Goal: Task Accomplishment & Management: Manage account settings

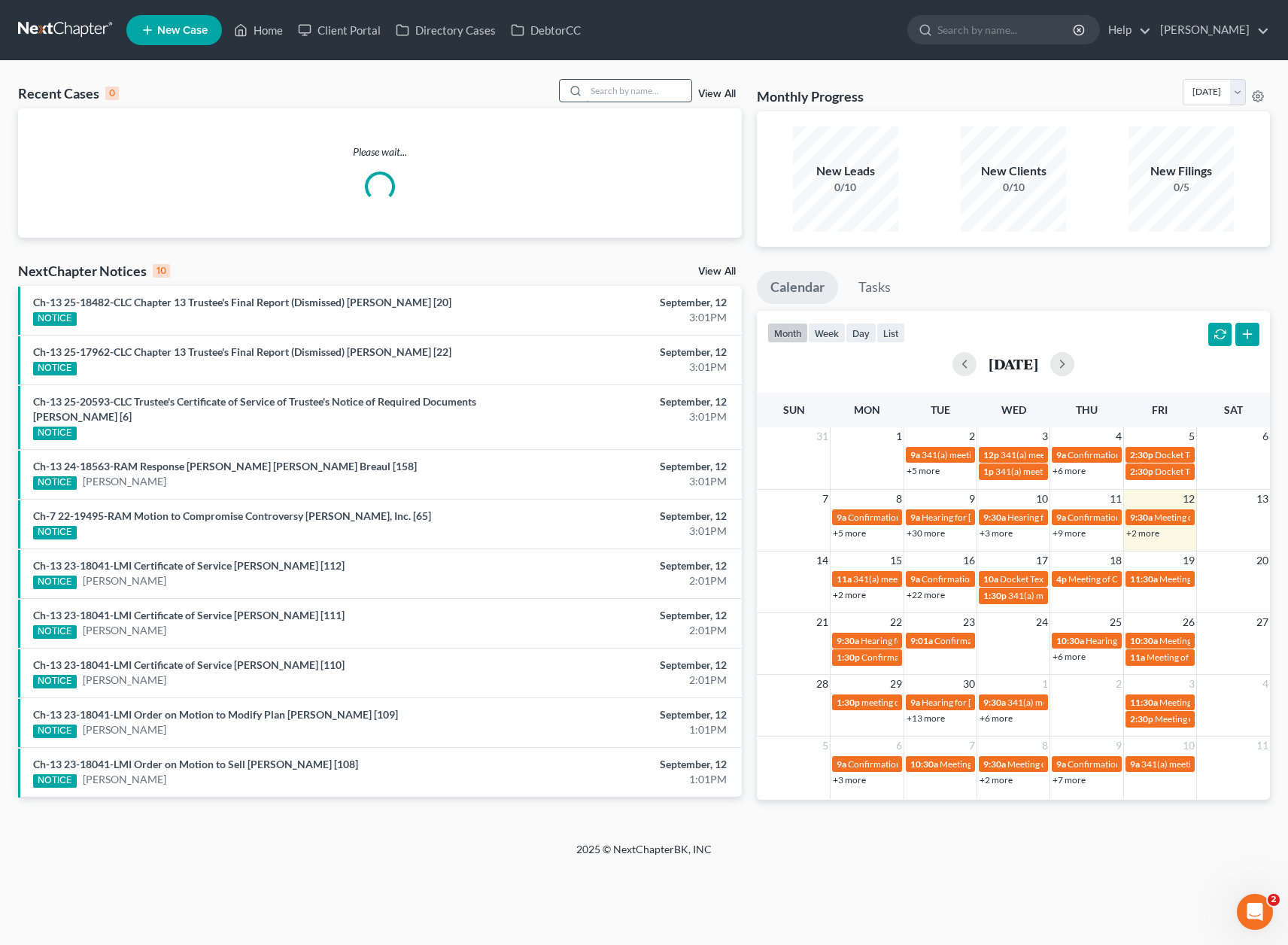
click at [642, 94] on input "search" at bounding box center [639, 90] width 105 height 22
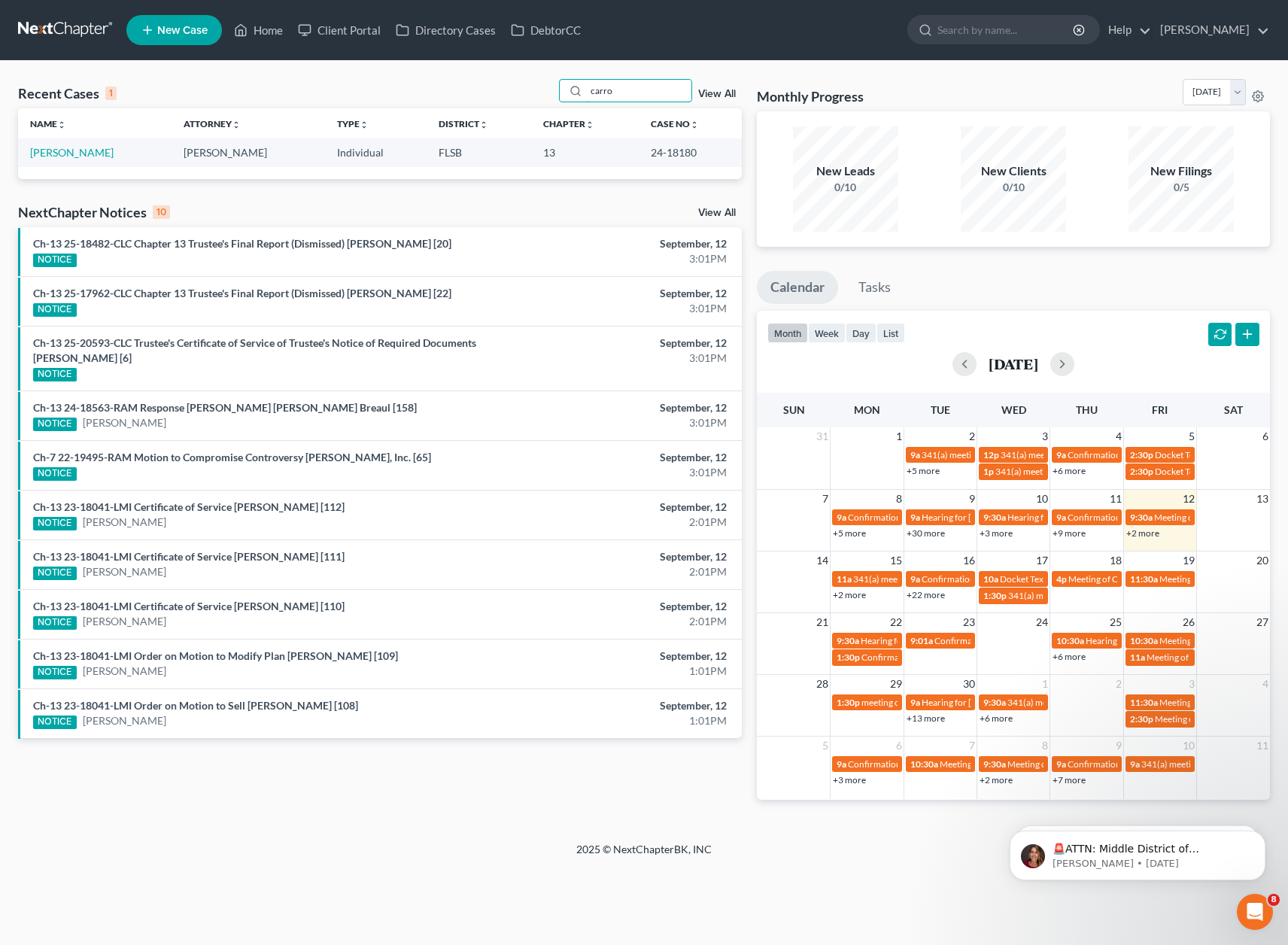
type input "carro"
click at [466, 82] on div "Recent Cases 1 carro View All" at bounding box center [380, 93] width 723 height 29
click at [80, 161] on td "[PERSON_NAME]" at bounding box center [95, 153] width 154 height 28
click at [76, 156] on link "[PERSON_NAME]" at bounding box center [71, 152] width 83 height 13
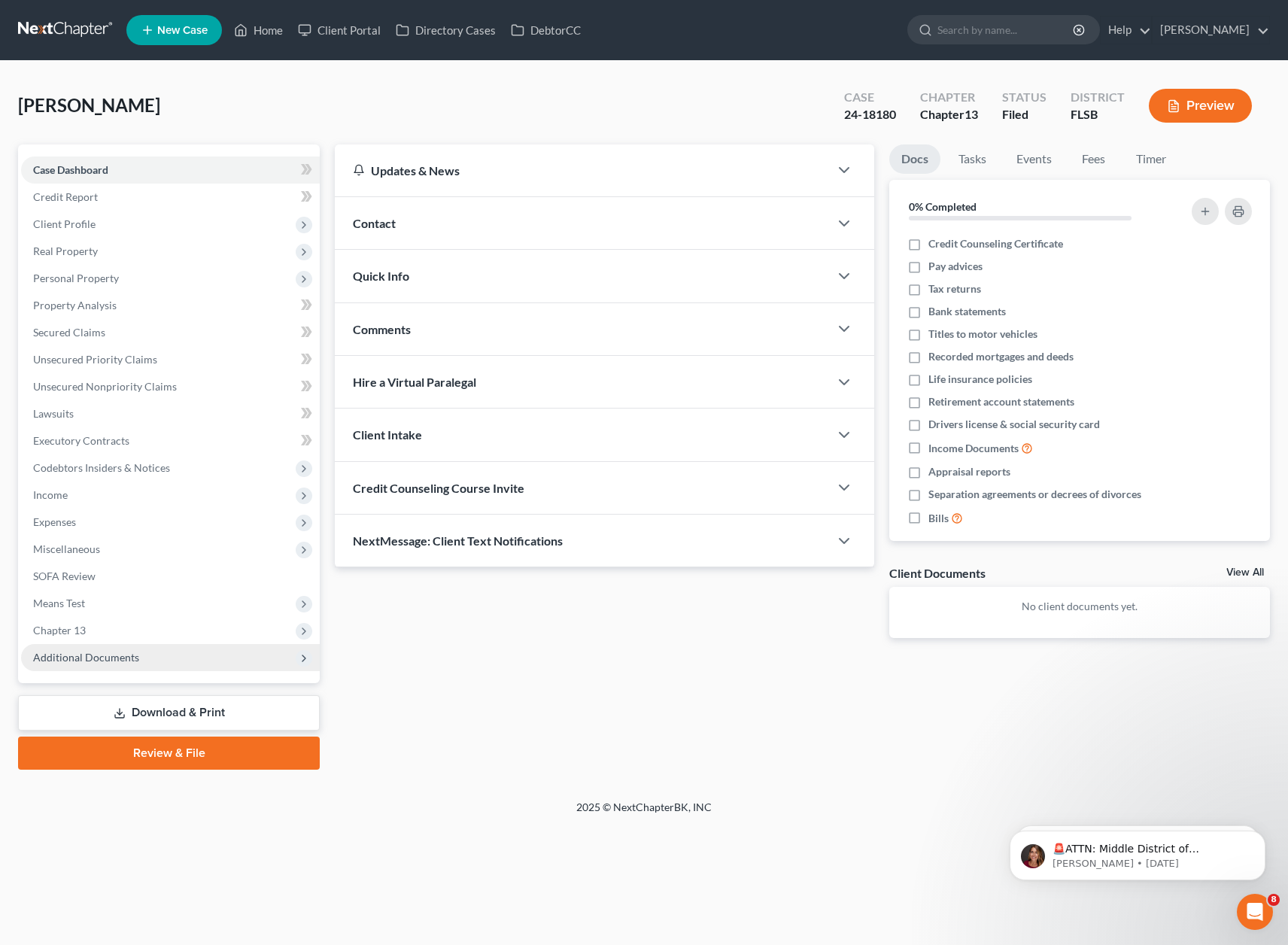
click at [143, 660] on span "Additional Documents" at bounding box center [170, 658] width 299 height 27
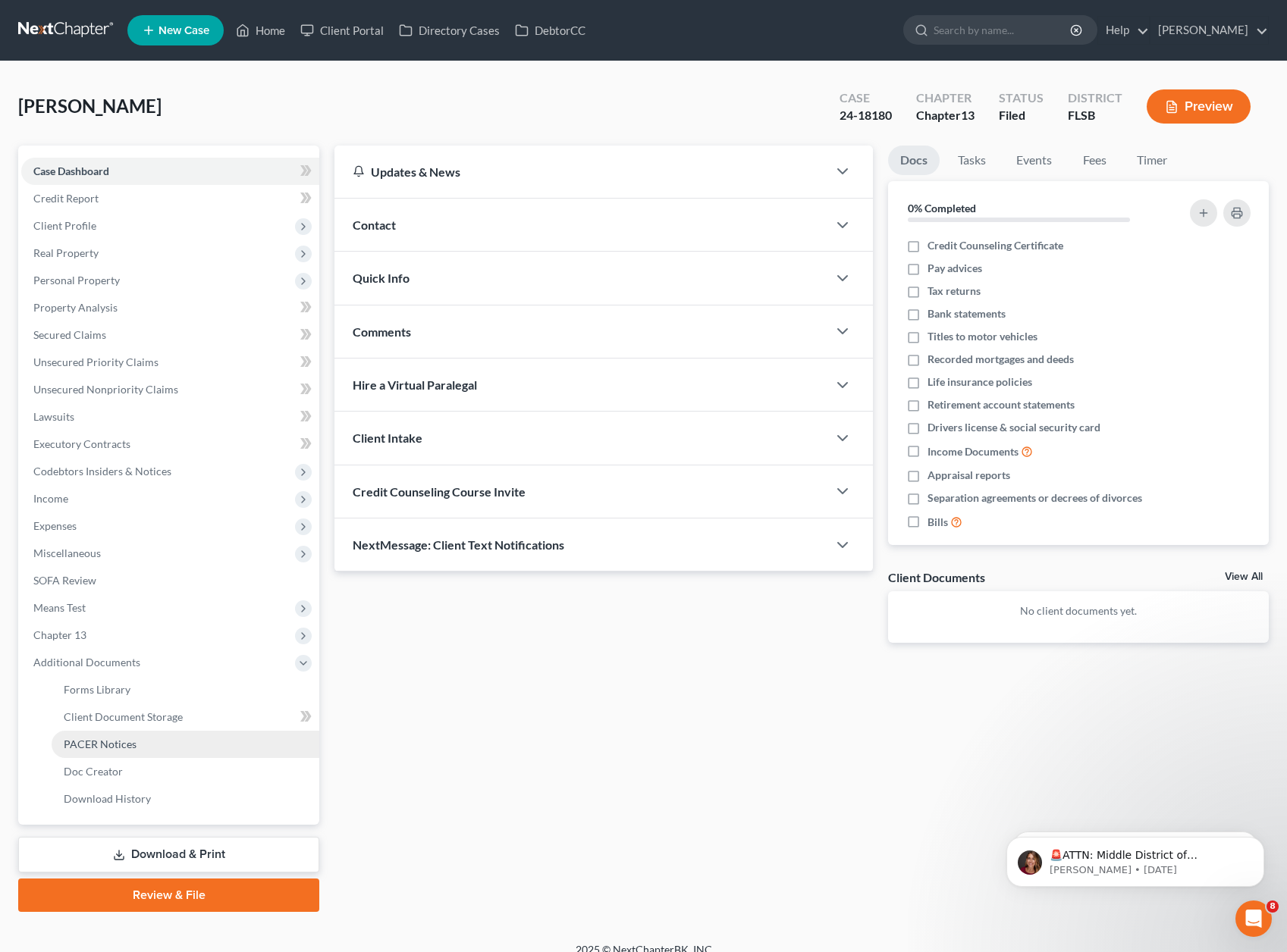
click at [77, 742] on span "PACER Notices" at bounding box center [100, 744] width 73 height 13
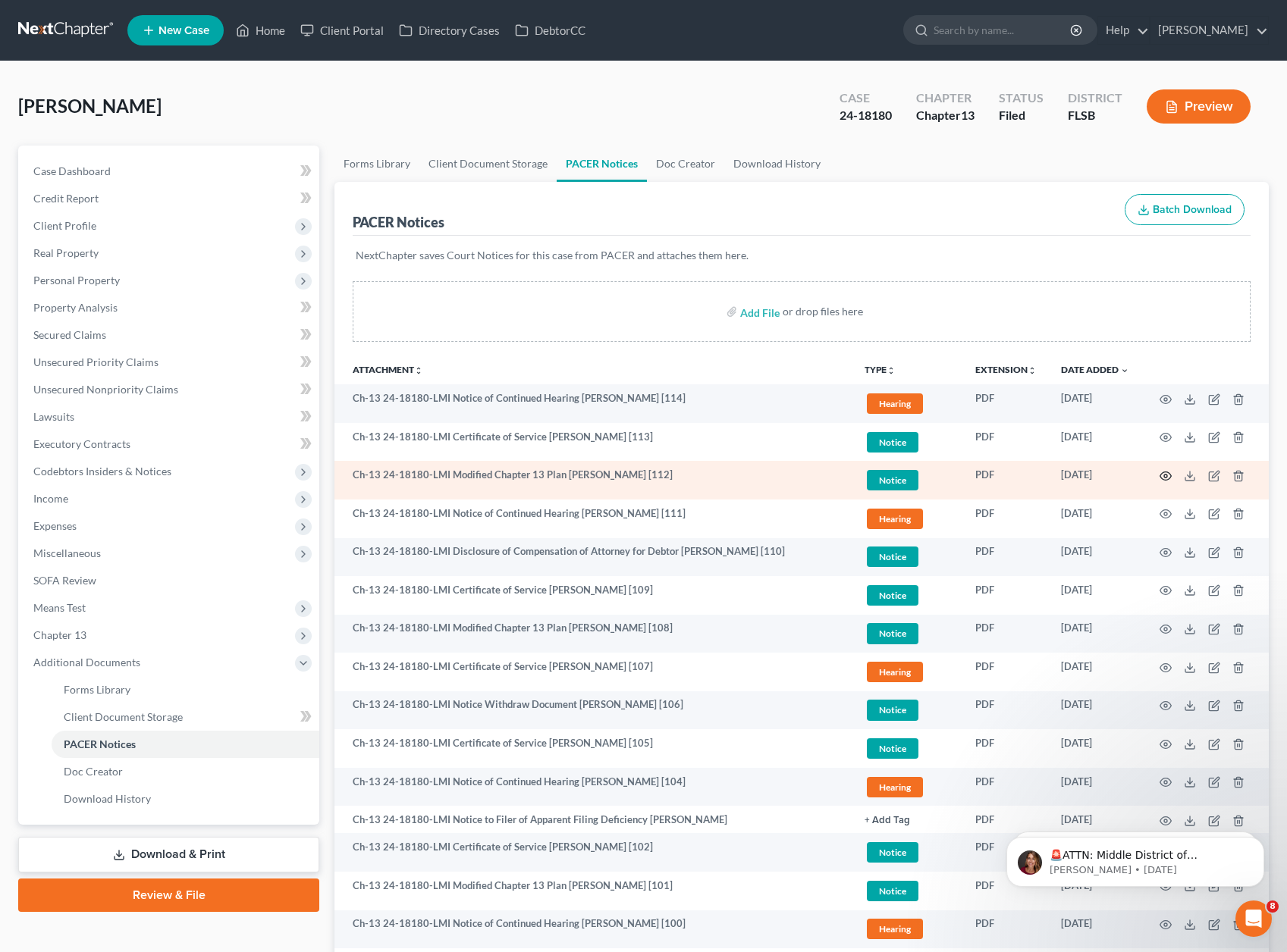
click at [1160, 473] on icon "button" at bounding box center [1166, 476] width 12 height 12
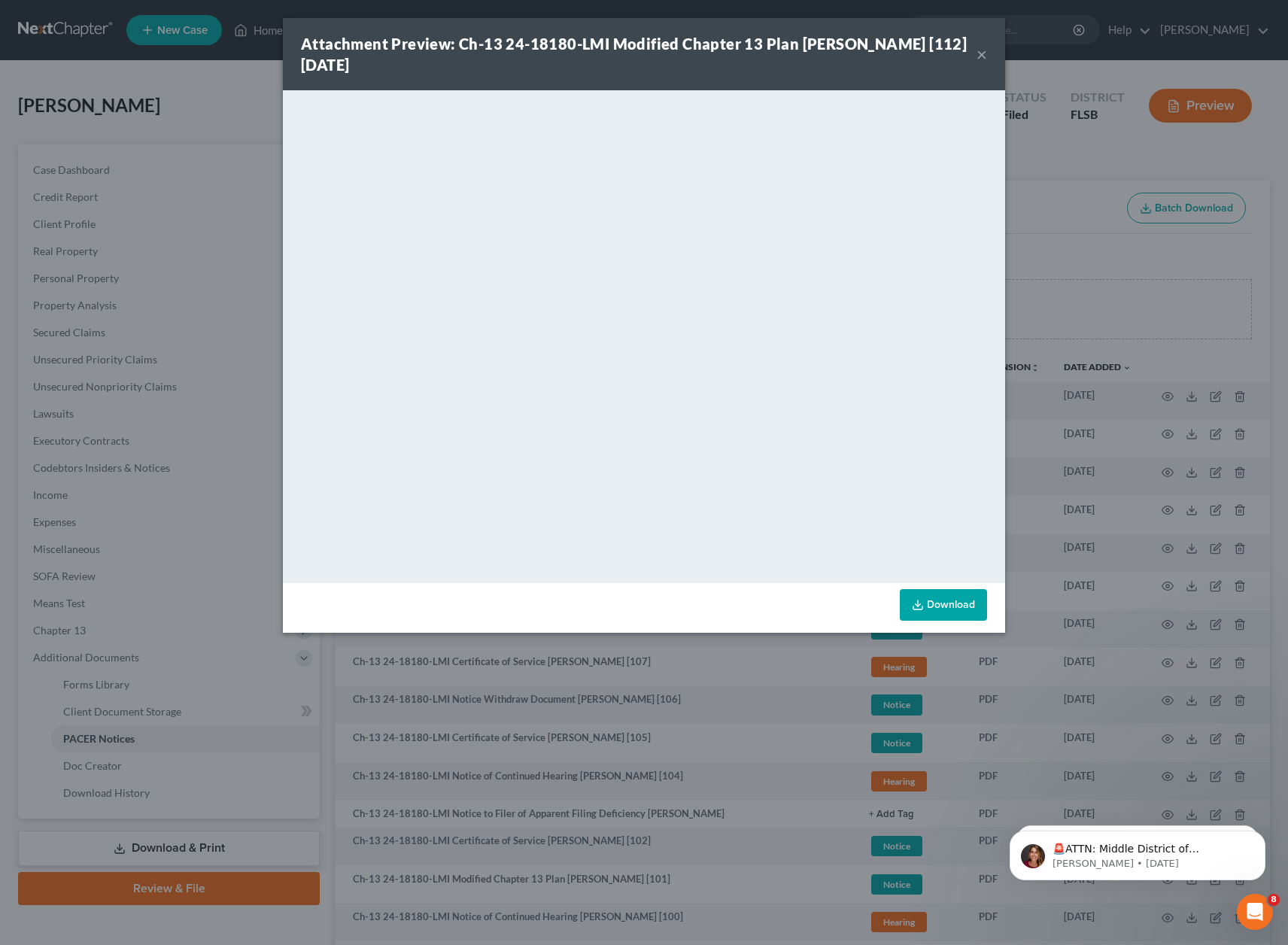
click at [976, 50] on button "×" at bounding box center [982, 54] width 11 height 18
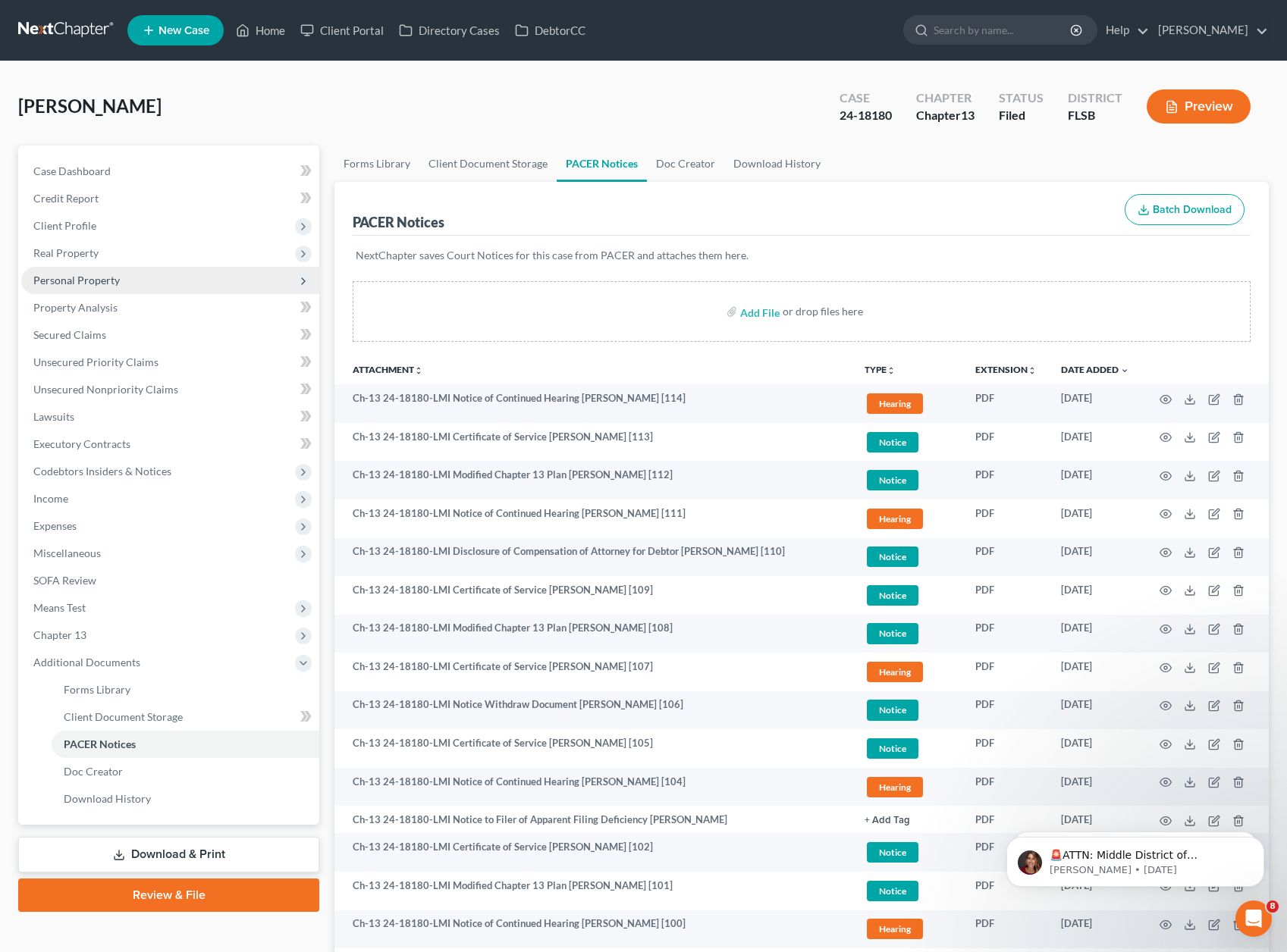
click at [109, 279] on span "Personal Property" at bounding box center [77, 280] width 87 height 13
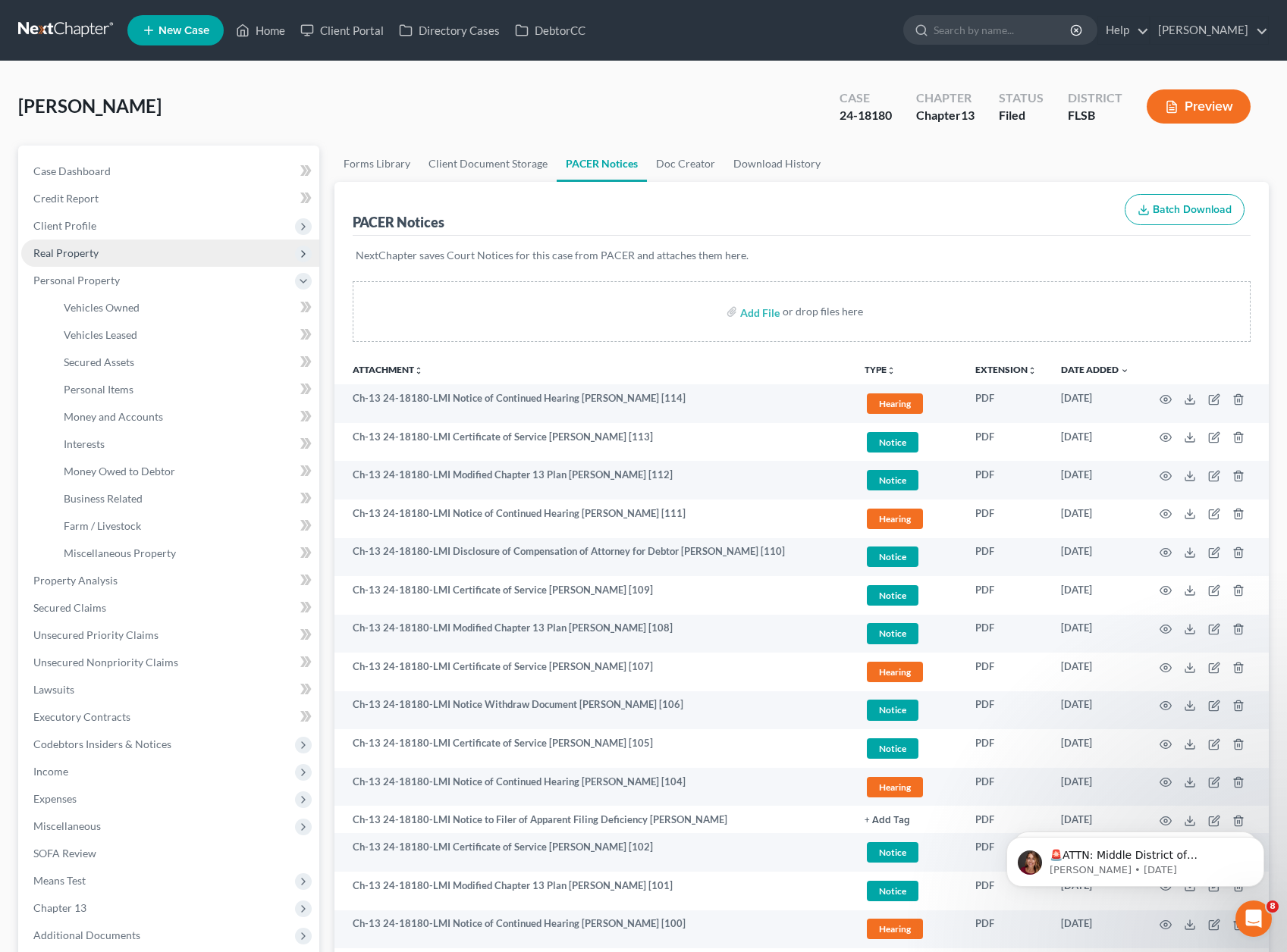
click at [107, 264] on span "Real Property" at bounding box center [170, 253] width 298 height 27
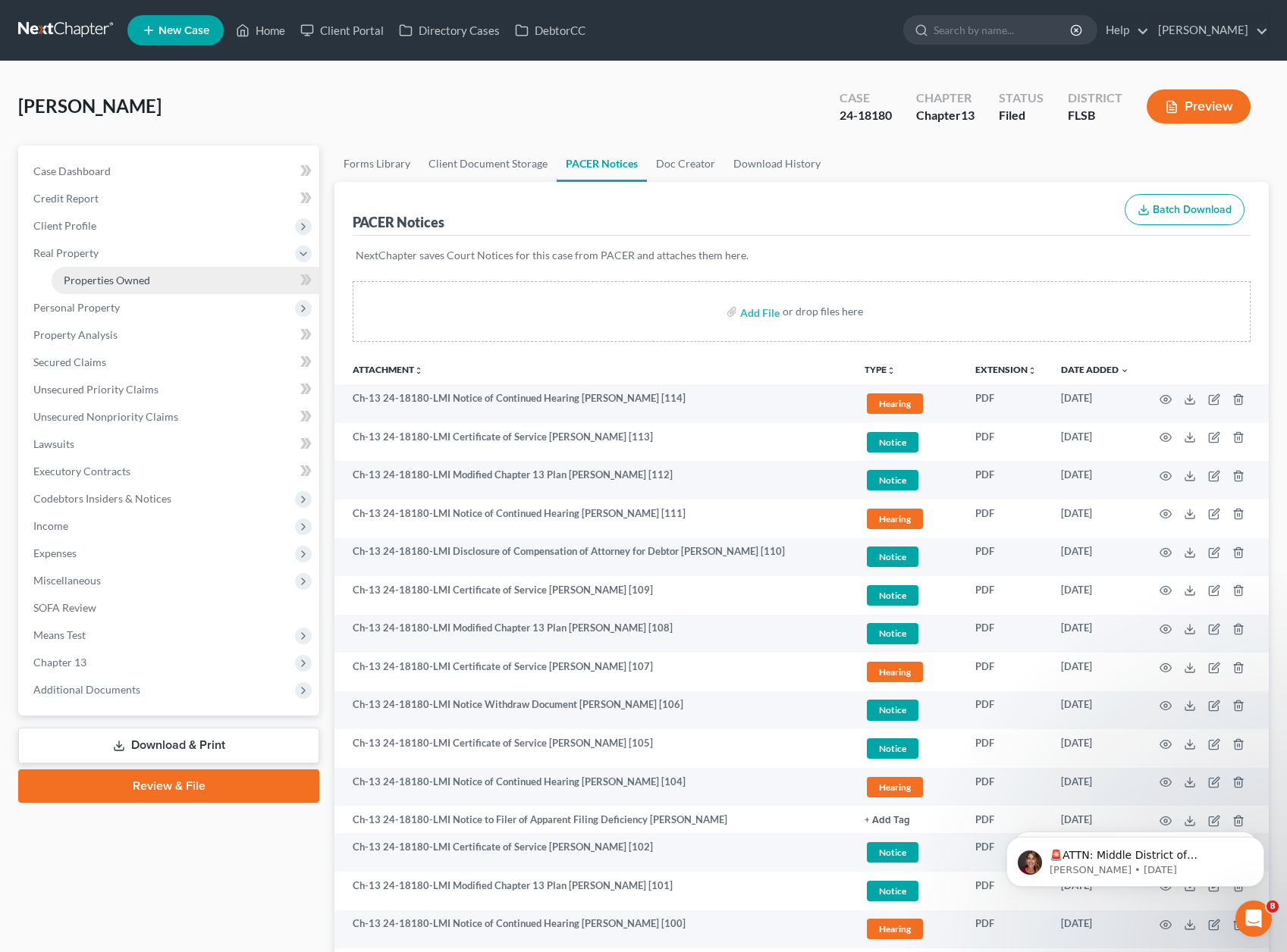
click at [104, 274] on span "Properties Owned" at bounding box center [107, 280] width 87 height 13
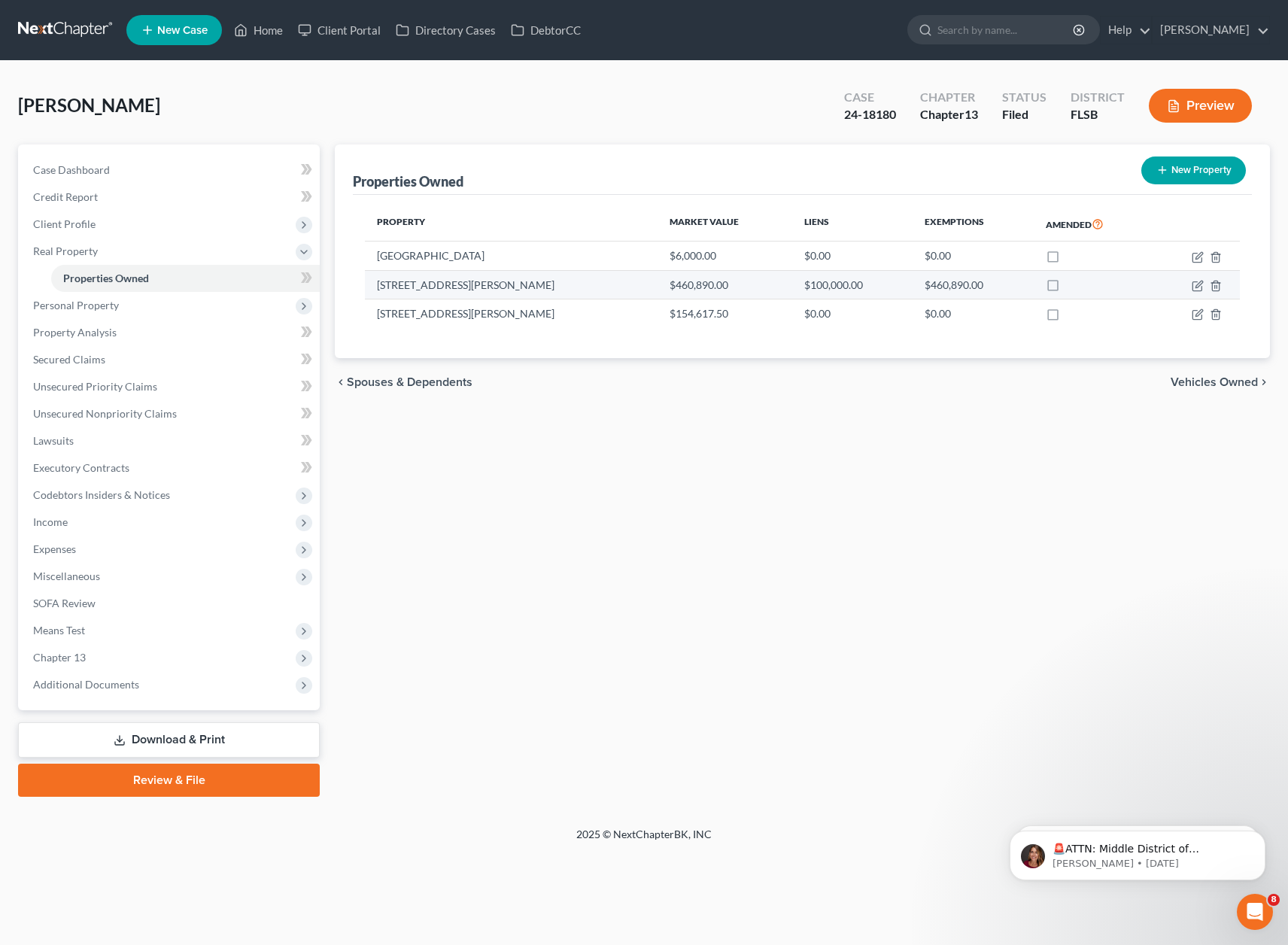
click at [565, 283] on td "[STREET_ADDRESS][PERSON_NAME]" at bounding box center [511, 285] width 292 height 29
click at [1194, 285] on icon "button" at bounding box center [1198, 286] width 12 height 12
select select "9"
select select "0"
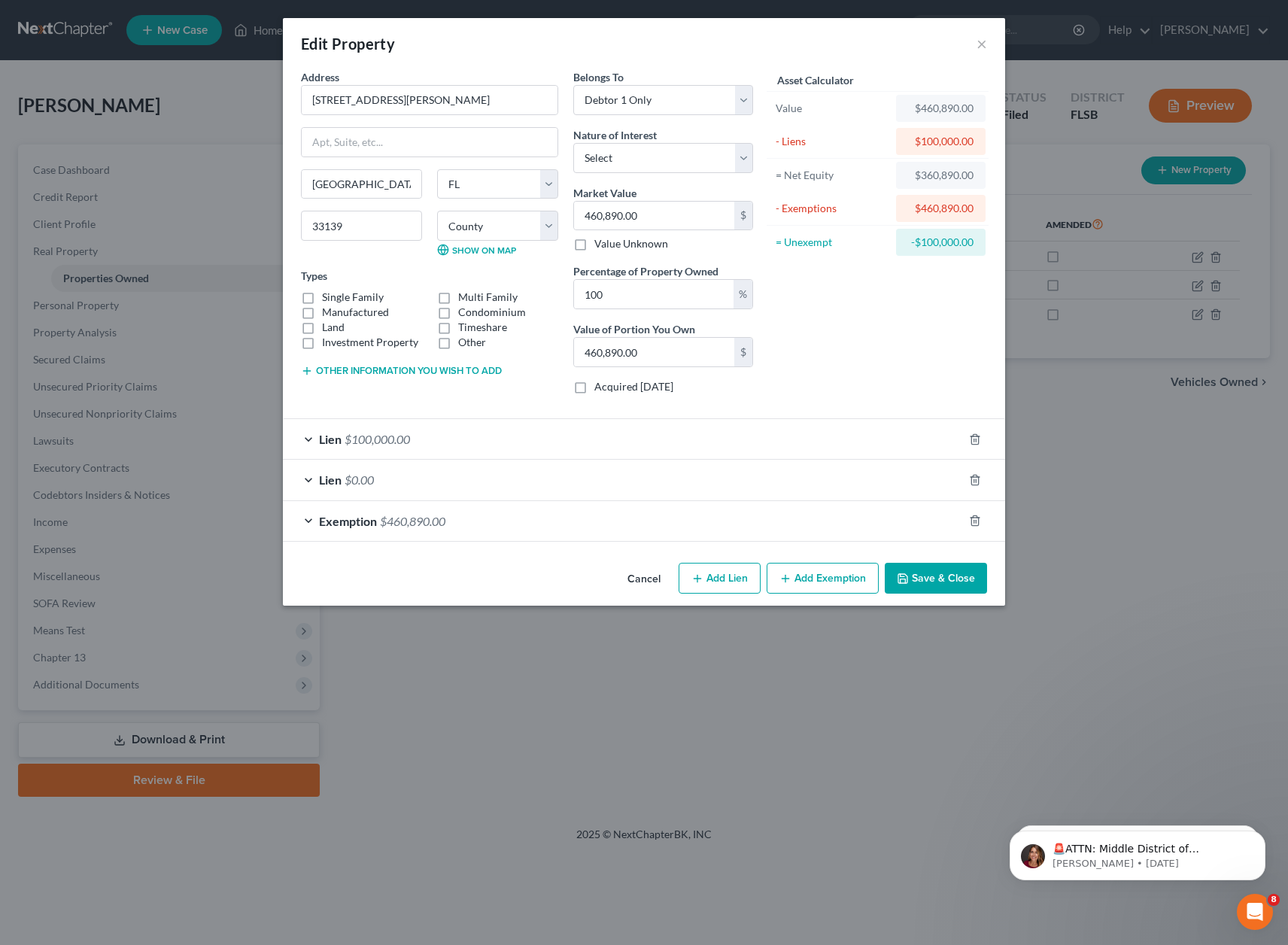
click at [530, 439] on div "Lien $100,000.00" at bounding box center [622, 438] width 680 height 40
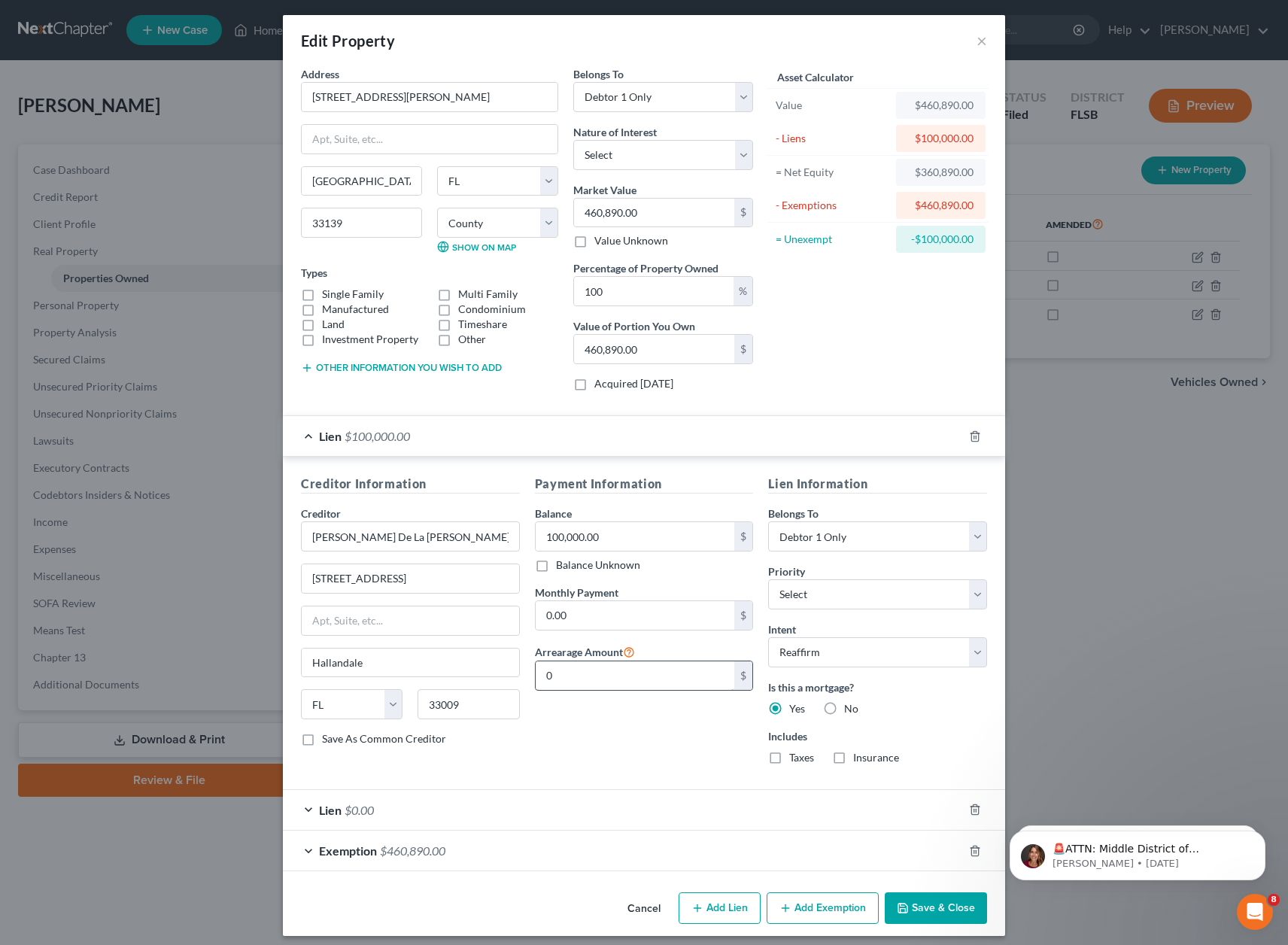
scroll to position [12, 0]
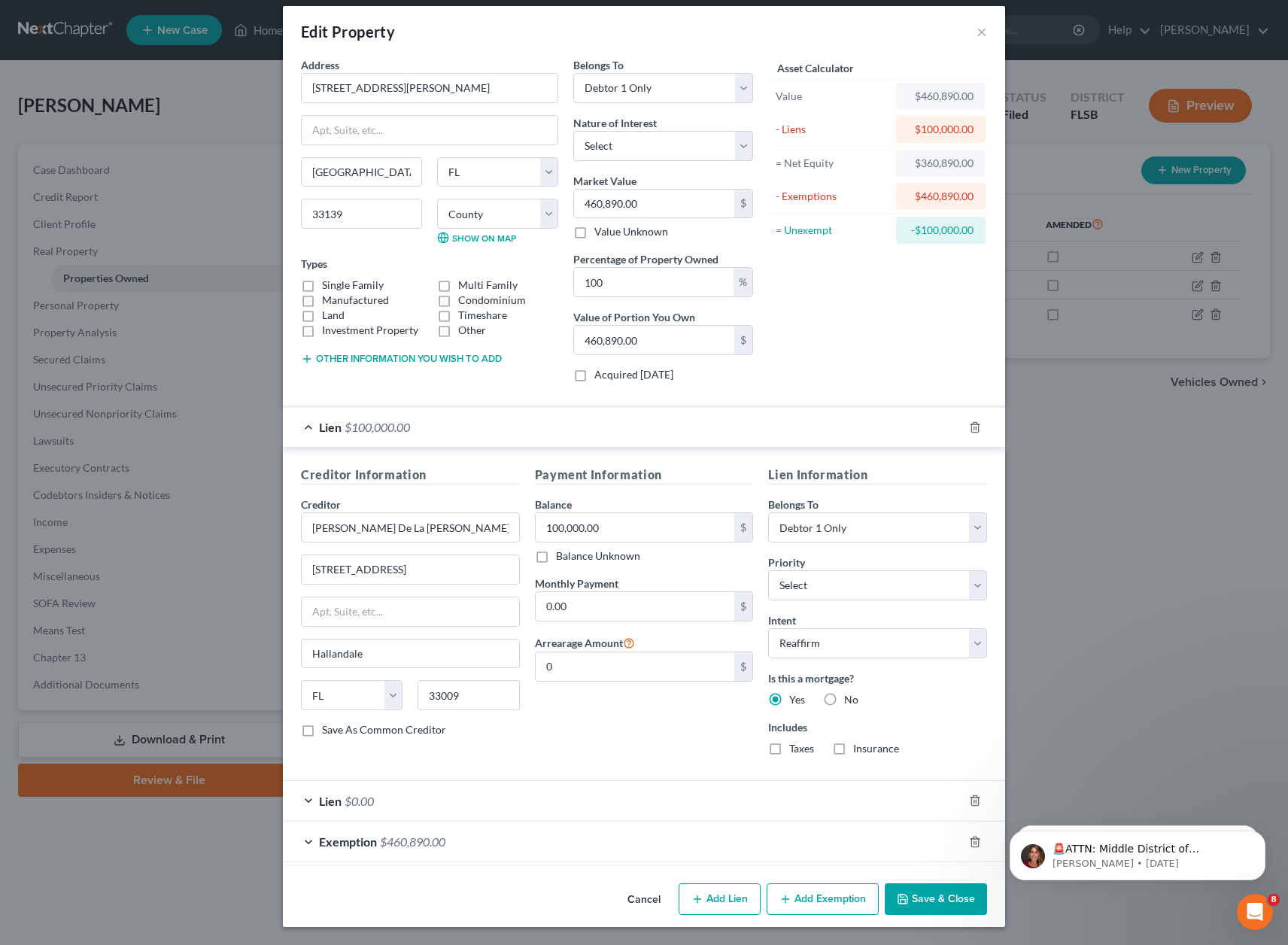
click at [455, 804] on div "Lien $0.00" at bounding box center [622, 801] width 680 height 40
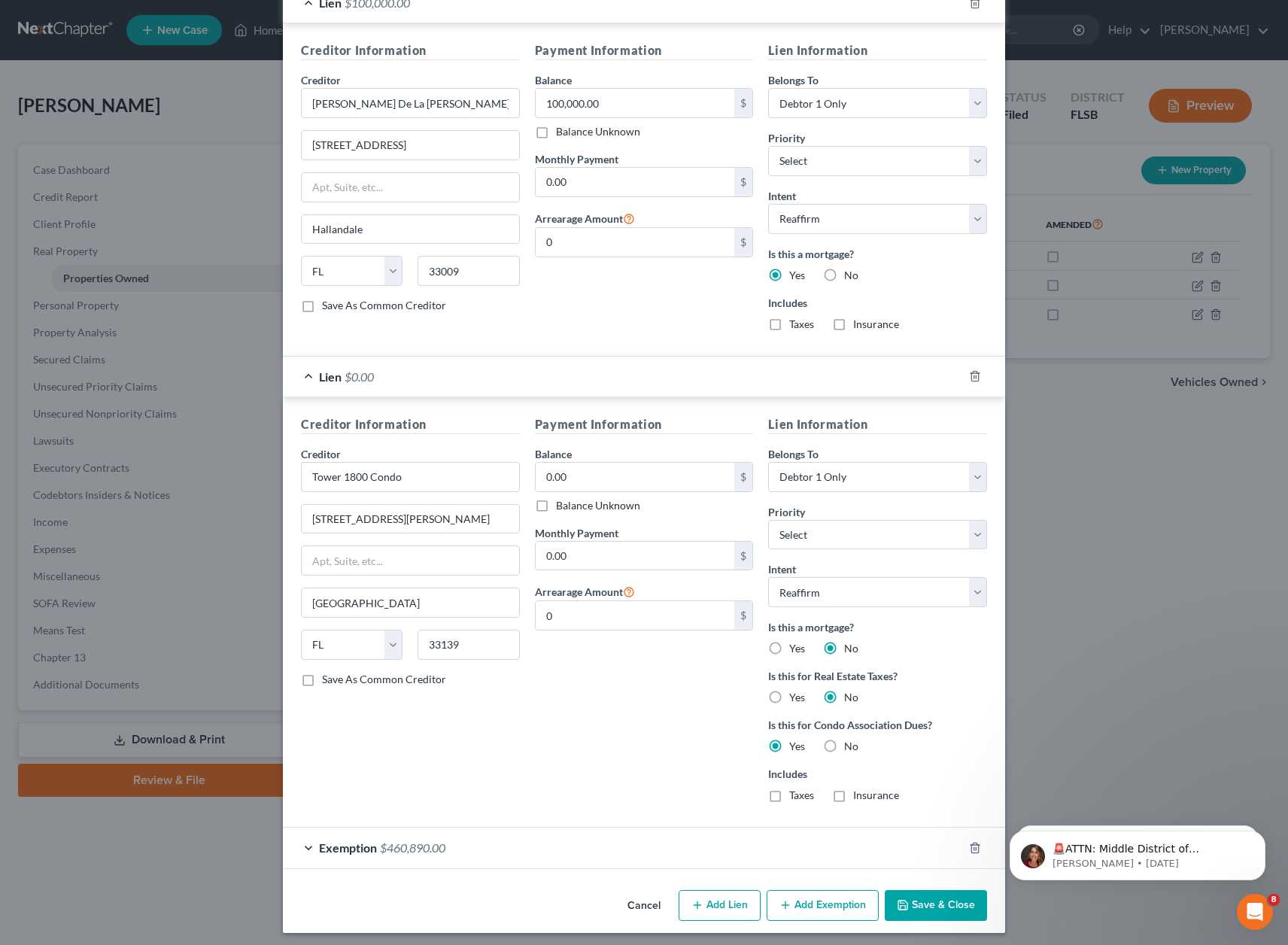
scroll to position [443, 0]
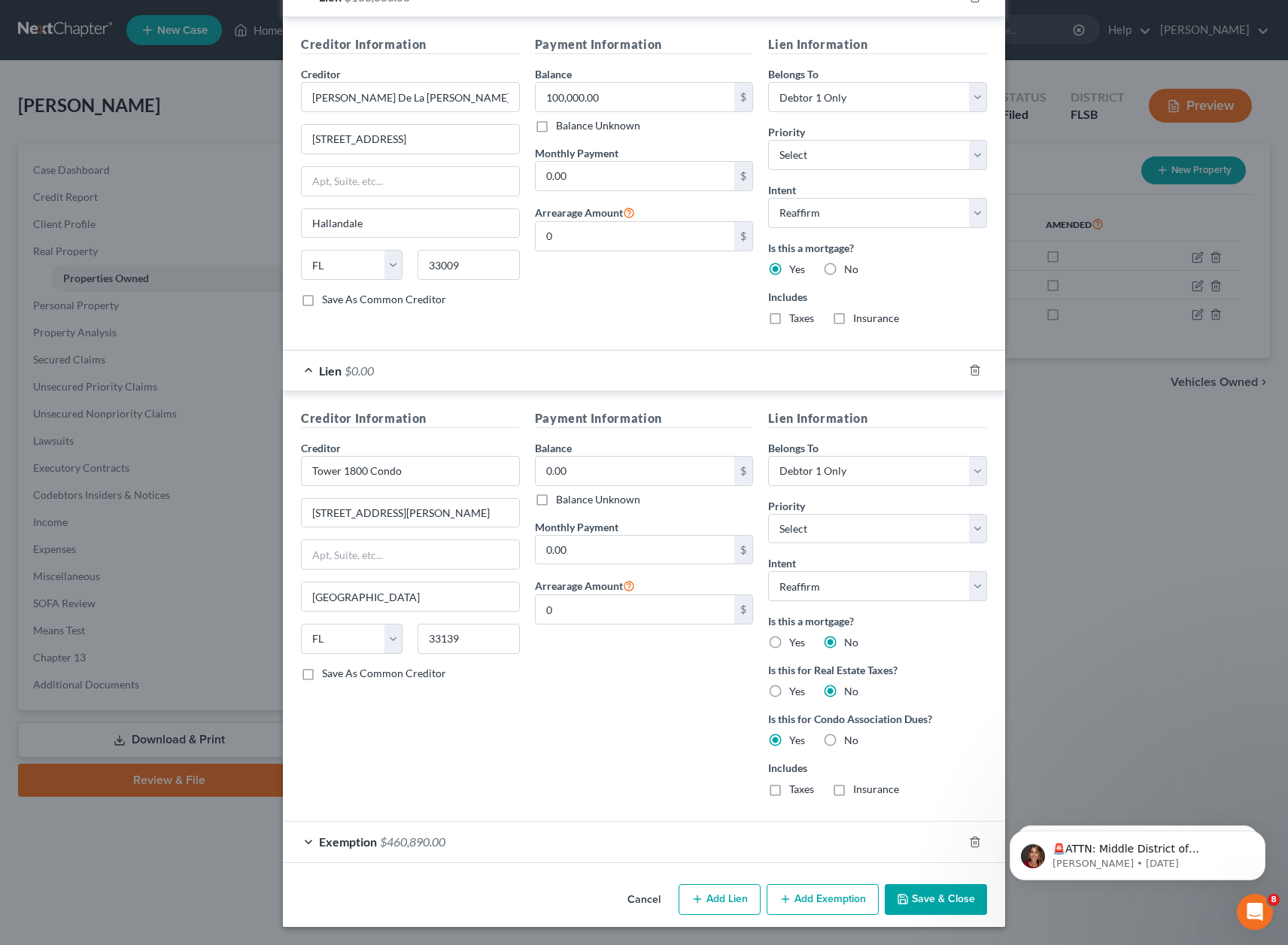
click at [637, 903] on button "Cancel" at bounding box center [644, 901] width 57 height 30
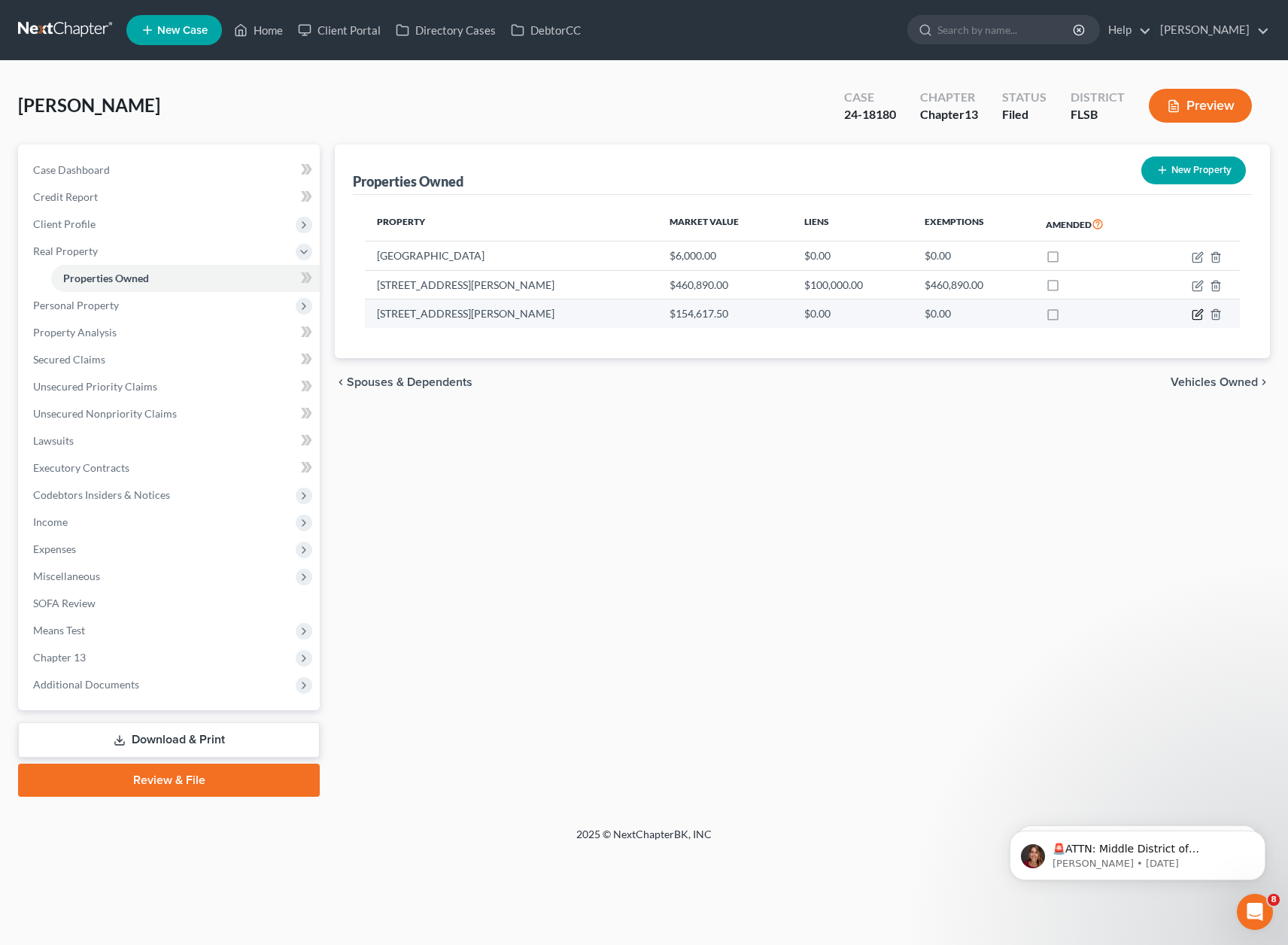
click at [1195, 313] on icon "button" at bounding box center [1198, 314] width 12 height 12
select select "9"
select select "42"
select select "0"
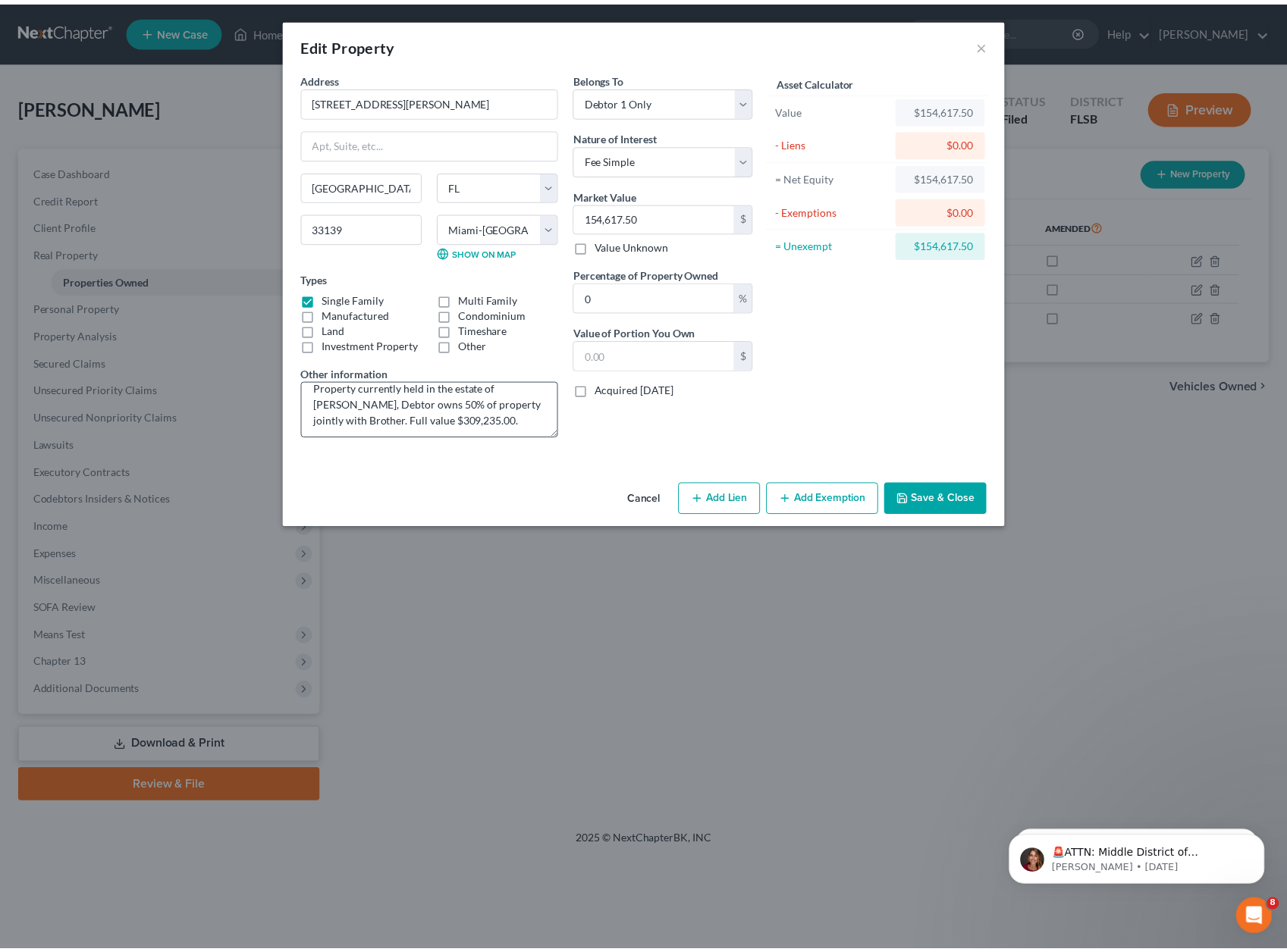
scroll to position [10, 0]
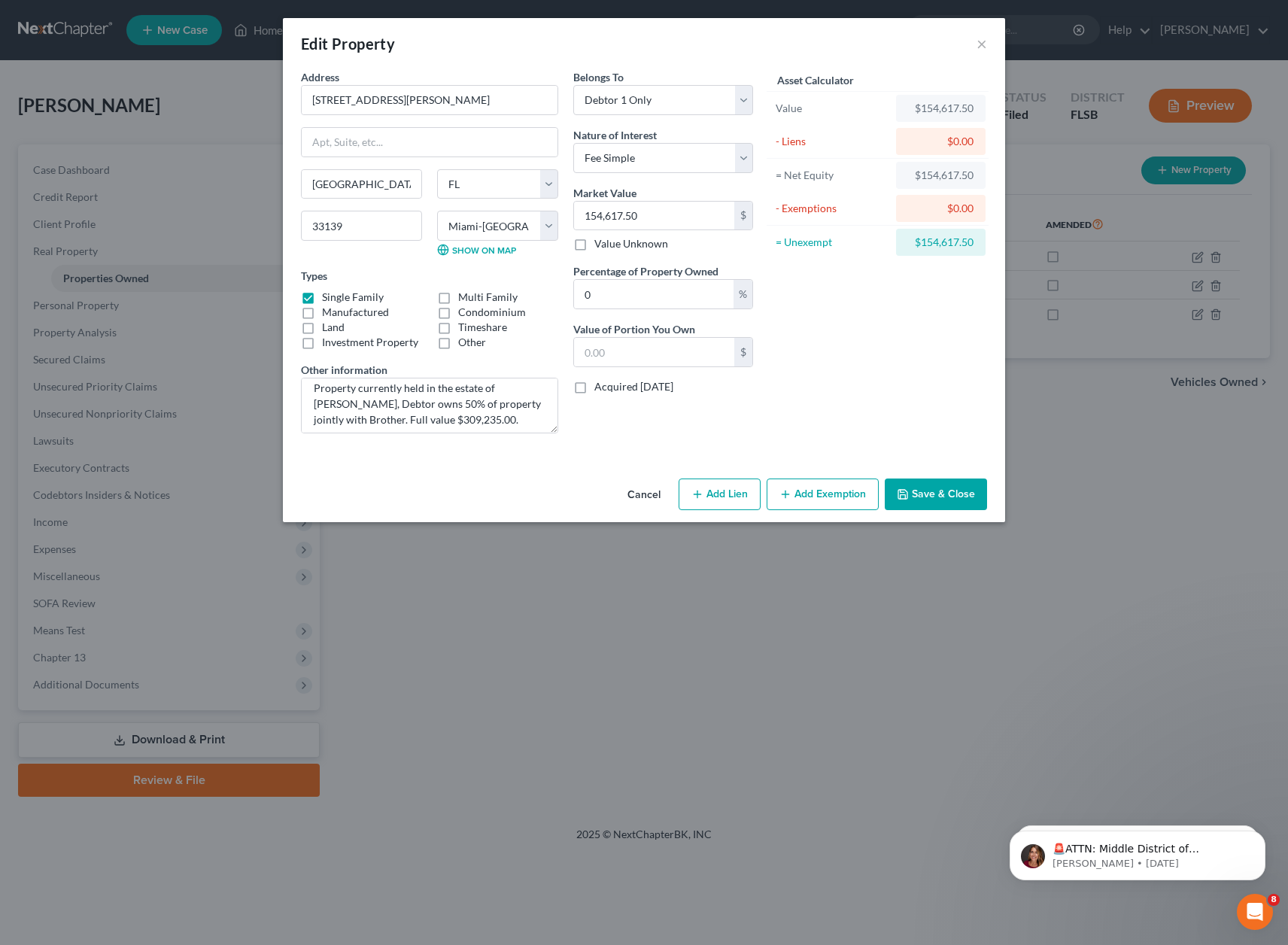
click at [987, 43] on div "Edit Property ×" at bounding box center [644, 44] width 723 height 51
click at [975, 43] on div "Edit Property ×" at bounding box center [644, 44] width 723 height 51
click at [978, 44] on button "×" at bounding box center [982, 43] width 11 height 18
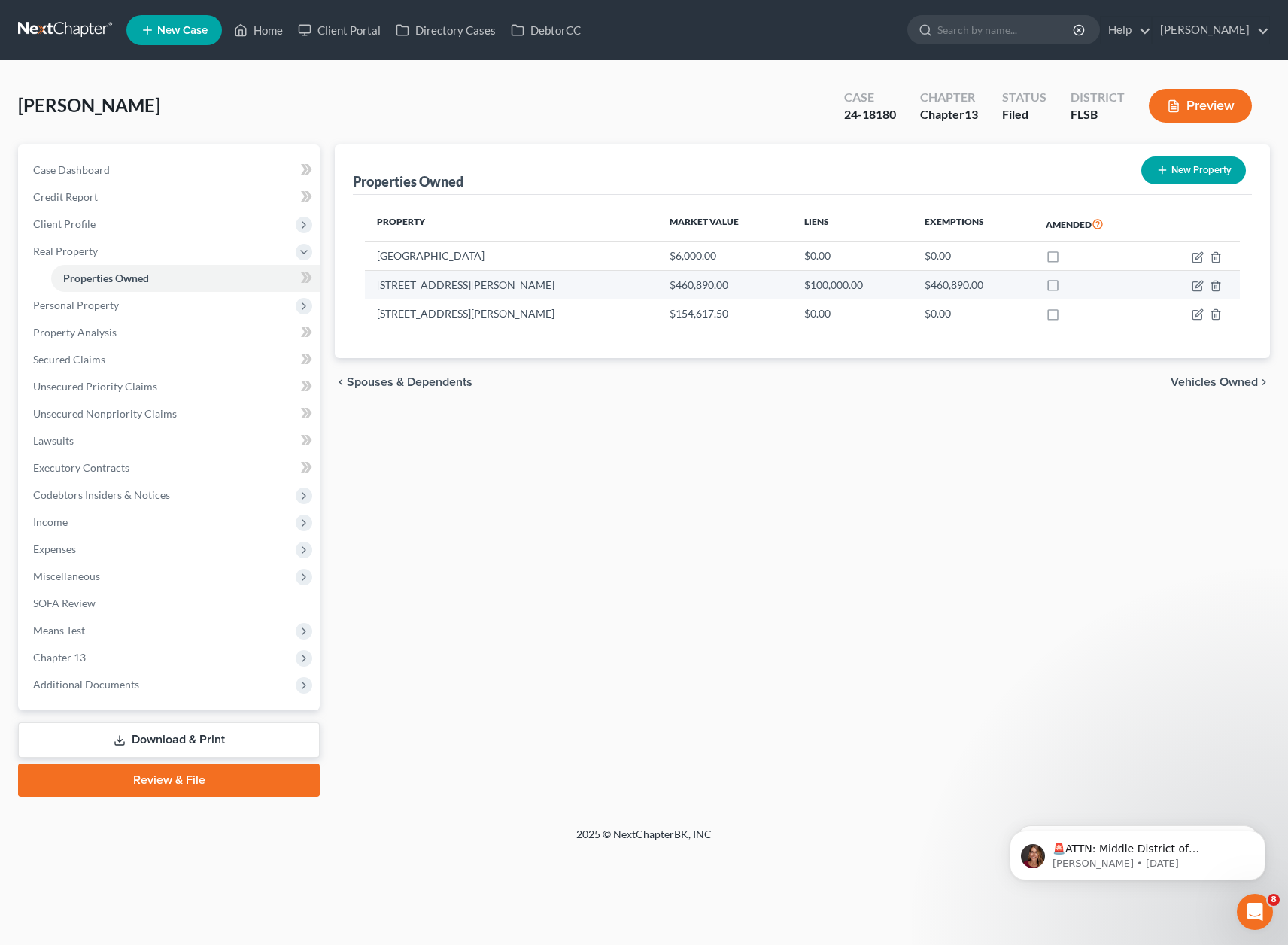
click at [872, 288] on td "$100,000.00" at bounding box center [852, 285] width 120 height 29
click at [708, 112] on div "[PERSON_NAME] Upgraded Case 24-18180 Chapter Chapter 13 Status Filed District […" at bounding box center [644, 112] width 1252 height 66
click at [1260, 775] on button "Dismiss notification" at bounding box center [1261, 781] width 19 height 19
click at [1260, 834] on icon "Dismiss notification" at bounding box center [1261, 835] width 5 height 5
click at [755, 418] on div "Properties Owned New Property Property Market Value Liens Exemptions Amended [G…" at bounding box center [802, 471] width 950 height 653
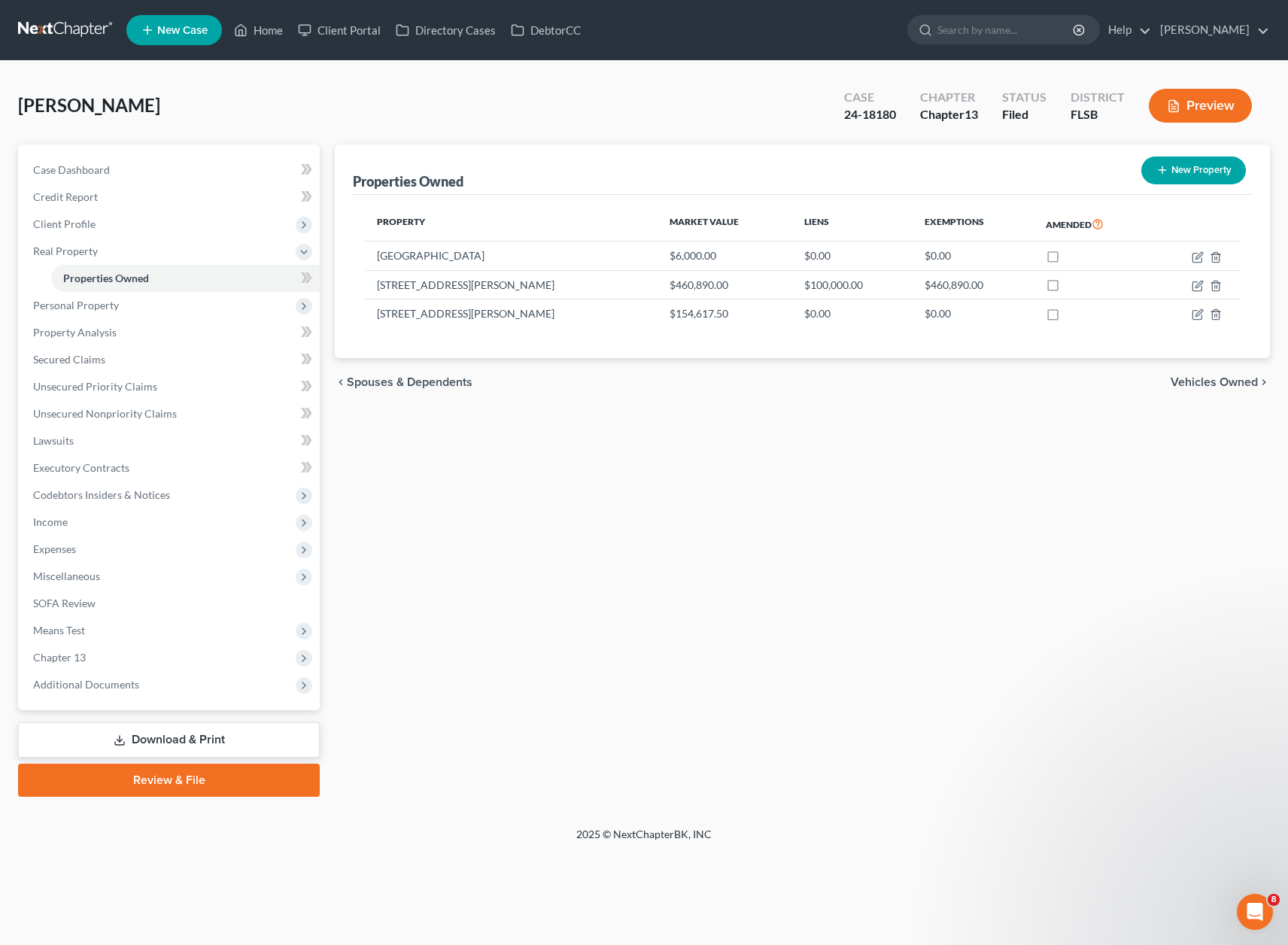
click at [521, 100] on div "[PERSON_NAME] Upgraded Case 24-18180 Chapter Chapter 13 Status Filed District […" at bounding box center [644, 112] width 1252 height 66
drag, startPoint x: 648, startPoint y: 103, endPoint x: 662, endPoint y: 98, distance: 14.9
click at [649, 103] on div "[PERSON_NAME] Upgraded Case 24-18180 Chapter Chapter 13 Status Filed District […" at bounding box center [644, 112] width 1252 height 66
click at [518, 119] on div "[PERSON_NAME] Upgraded Case 24-18180 Chapter Chapter 13 Status Filed District […" at bounding box center [644, 112] width 1252 height 66
drag, startPoint x: 378, startPoint y: 283, endPoint x: 490, endPoint y: 285, distance: 112.0
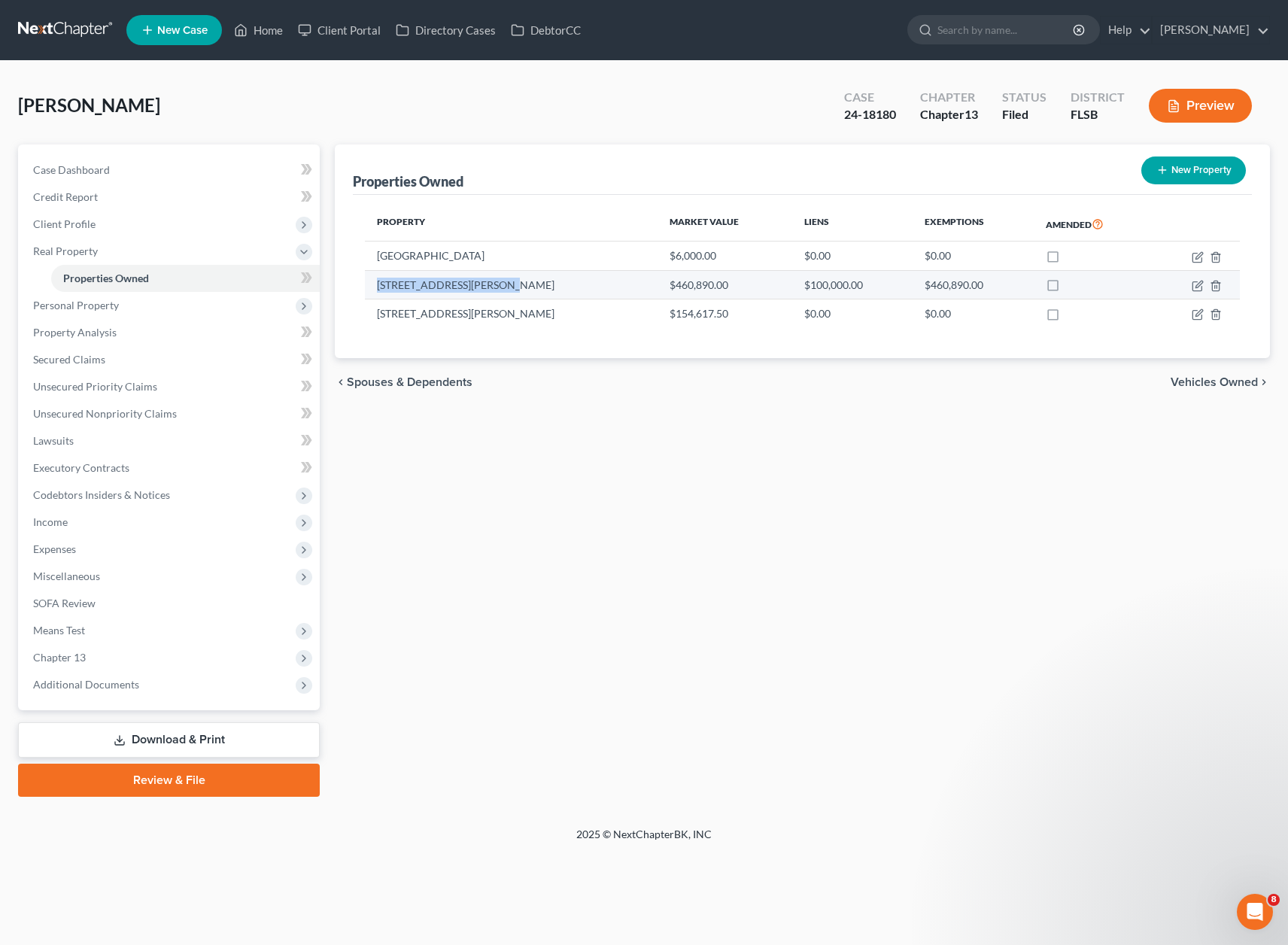
click at [490, 285] on td "[STREET_ADDRESS][PERSON_NAME]" at bounding box center [511, 285] width 292 height 29
copy td "[STREET_ADDRESS][PERSON_NAME]"
click at [481, 73] on div "[PERSON_NAME] Upgraded Case 24-18180 Chapter Chapter 13 Status Filed District […" at bounding box center [644, 444] width 1288 height 766
click at [586, 119] on div "[PERSON_NAME] Upgraded Case 24-18180 Chapter Chapter 13 Status Filed District […" at bounding box center [644, 112] width 1252 height 66
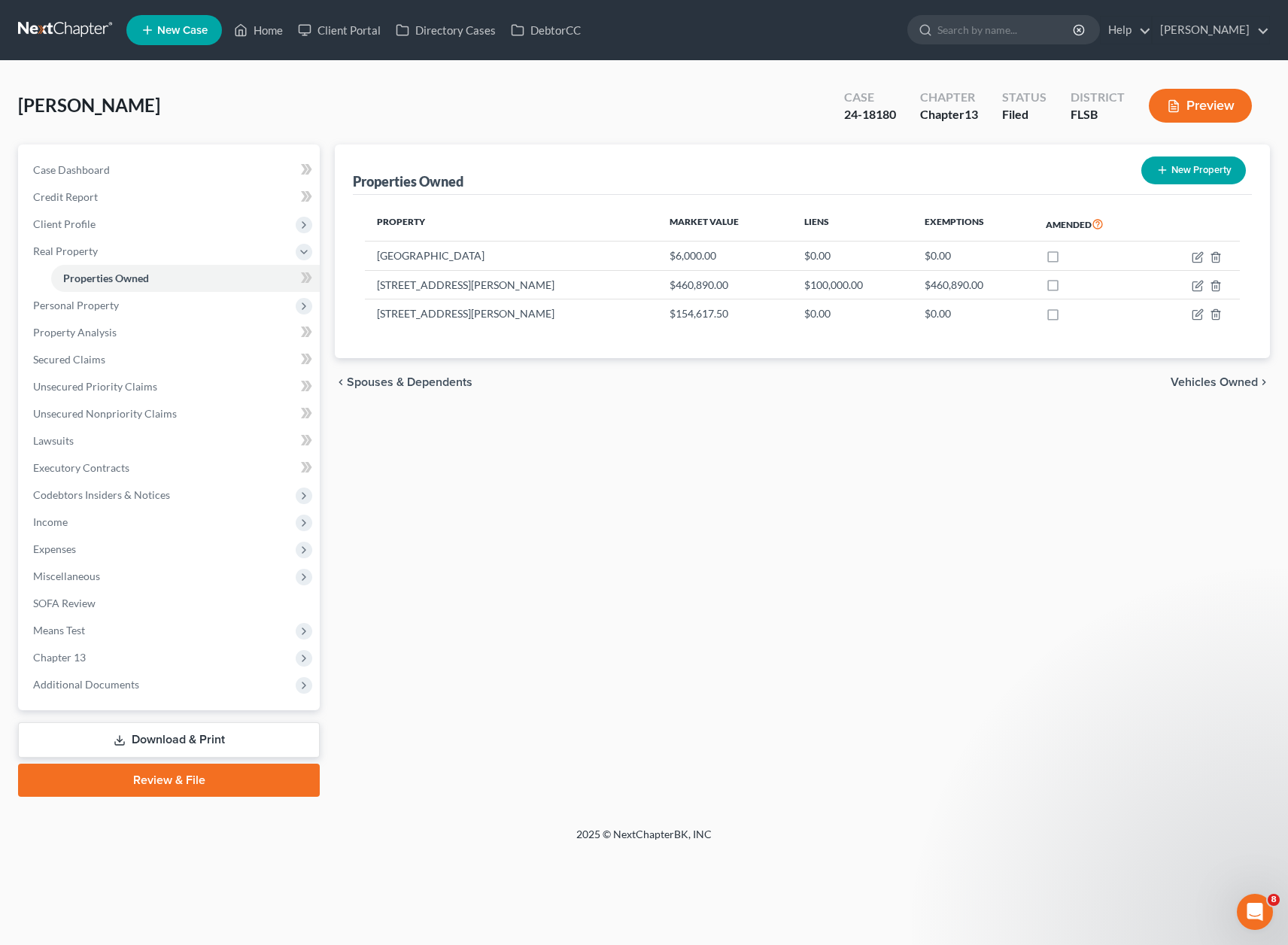
click at [586, 119] on div "[PERSON_NAME] Upgraded Case 24-18180 Chapter Chapter 13 Status Filed District […" at bounding box center [644, 112] width 1252 height 66
click at [360, 149] on div "Properties Owned New Property" at bounding box center [802, 170] width 899 height 50
click at [361, 115] on div "[PERSON_NAME] Upgraded Case 24-18180 Chapter Chapter 13 Status Filed District […" at bounding box center [644, 112] width 1252 height 66
drag, startPoint x: 355, startPoint y: 182, endPoint x: 461, endPoint y: 179, distance: 106.0
click at [461, 179] on div "Properties Owned" at bounding box center [408, 181] width 111 height 18
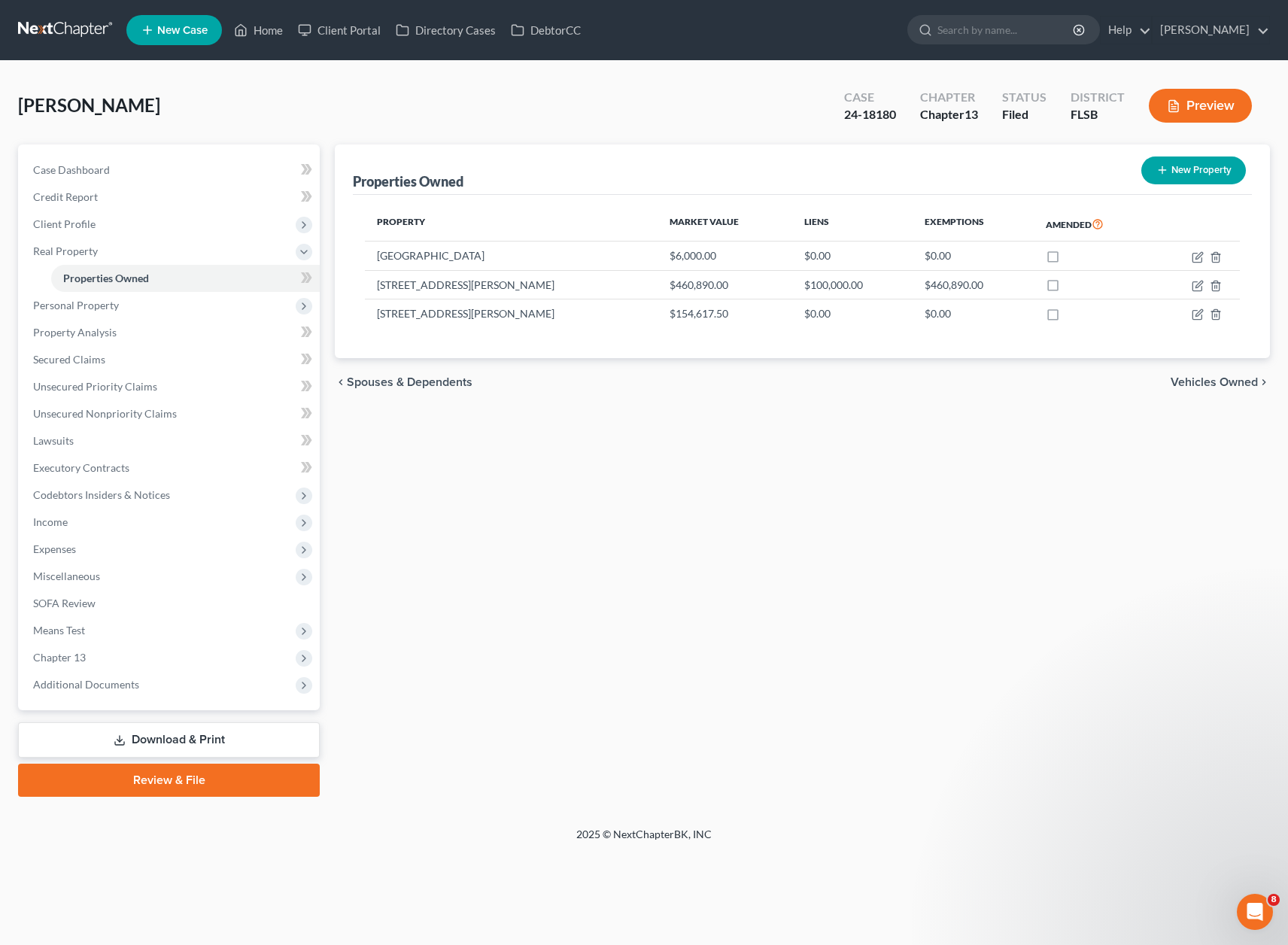
click at [468, 180] on div "Properties Owned New Property" at bounding box center [802, 170] width 899 height 50
drag, startPoint x: 466, startPoint y: 182, endPoint x: 339, endPoint y: 182, distance: 127.0
click at [339, 182] on div "Properties Owned New Property Property Market Value Liens Exemptions Amended [G…" at bounding box center [802, 251] width 935 height 213
click at [354, 177] on div "Properties Owned" at bounding box center [408, 181] width 111 height 18
click at [472, 109] on div "[PERSON_NAME] Upgraded Case 24-18180 Chapter Chapter 13 Status Filed District […" at bounding box center [644, 112] width 1252 height 66
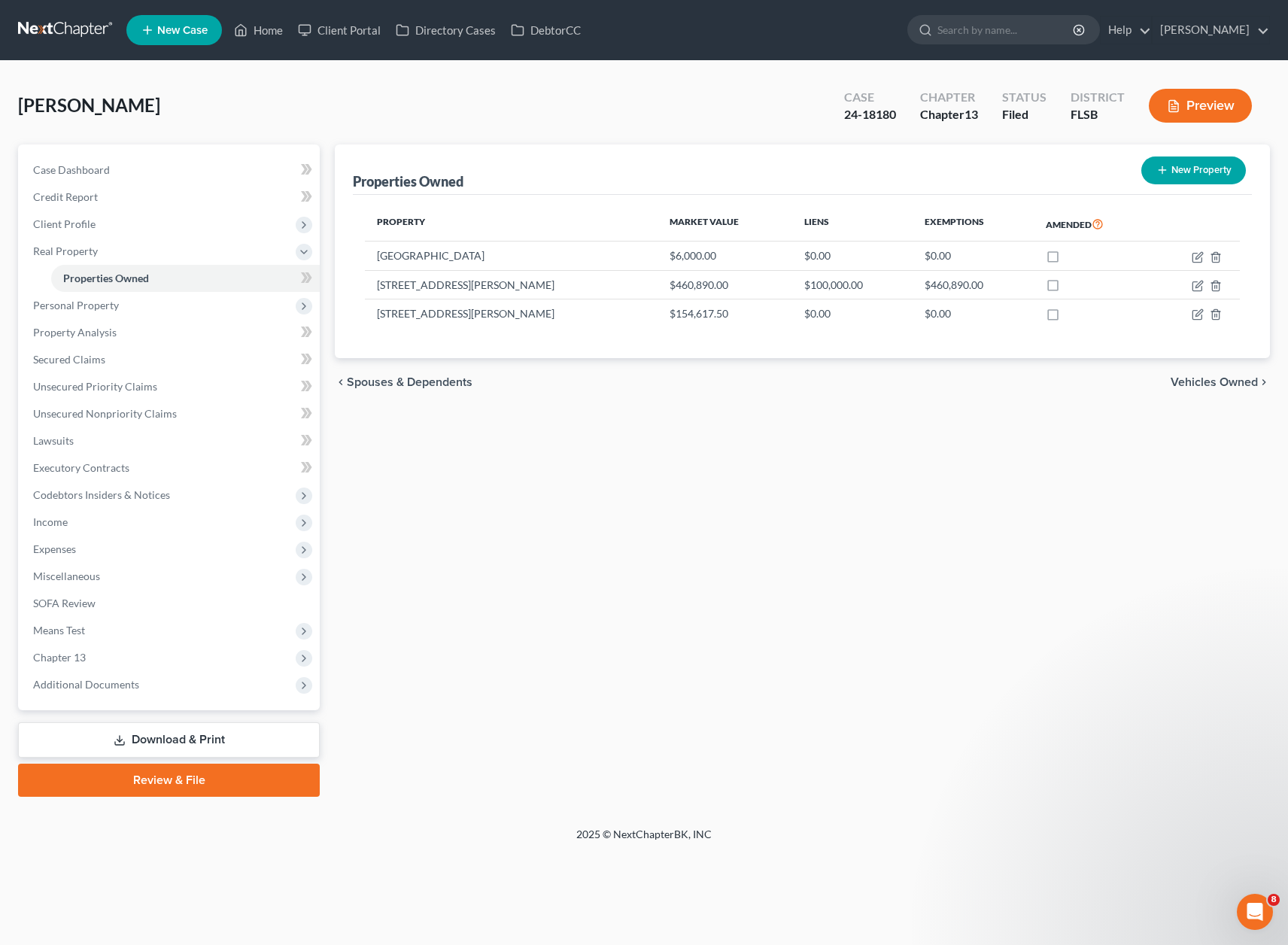
click at [472, 108] on div "[PERSON_NAME] Upgraded Case 24-18180 Chapter Chapter 13 Status Filed District […" at bounding box center [644, 112] width 1252 height 66
click at [121, 679] on span "Additional Documents" at bounding box center [86, 684] width 106 height 13
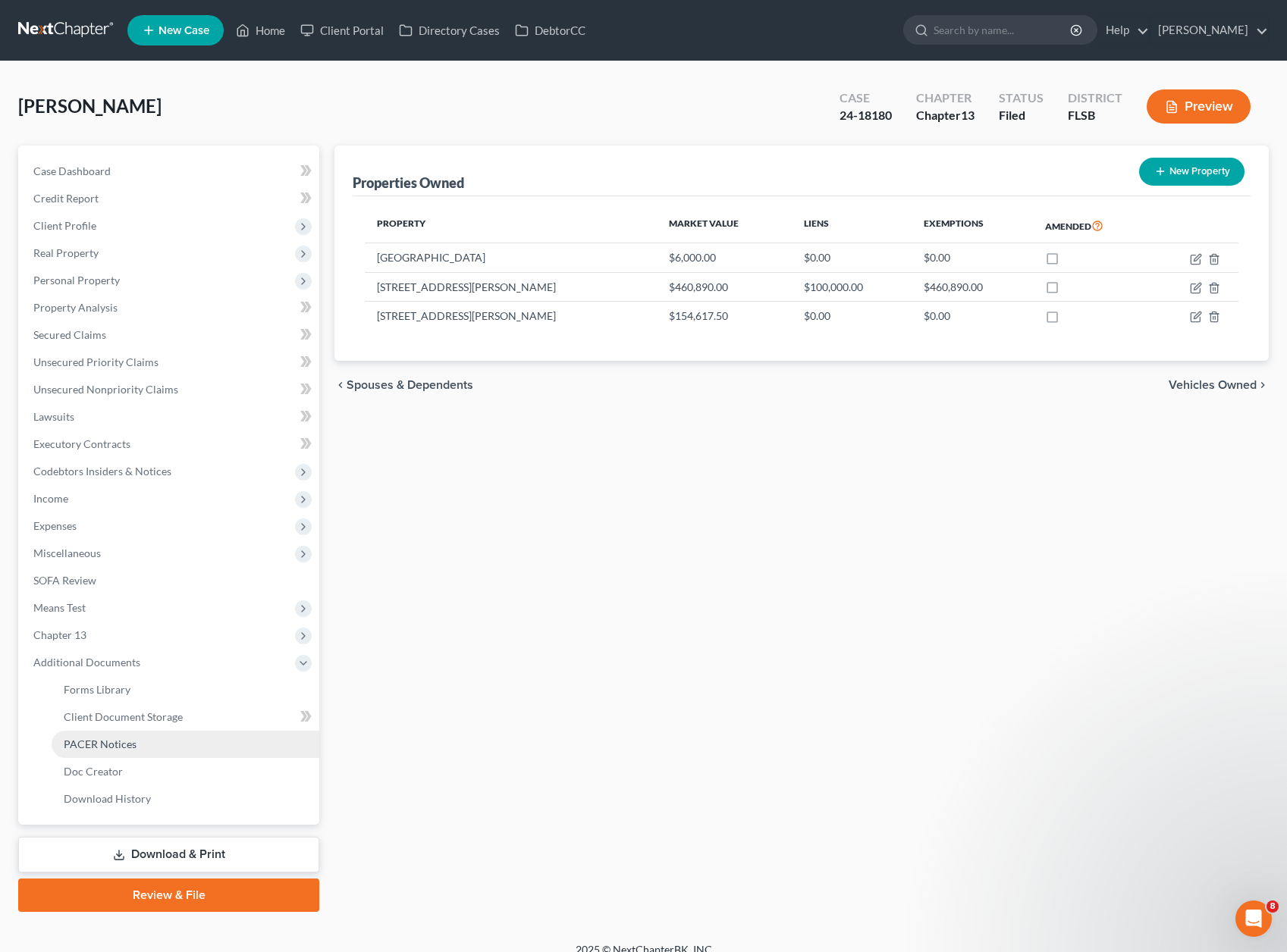
click at [109, 736] on link "PACER Notices" at bounding box center [185, 744] width 268 height 27
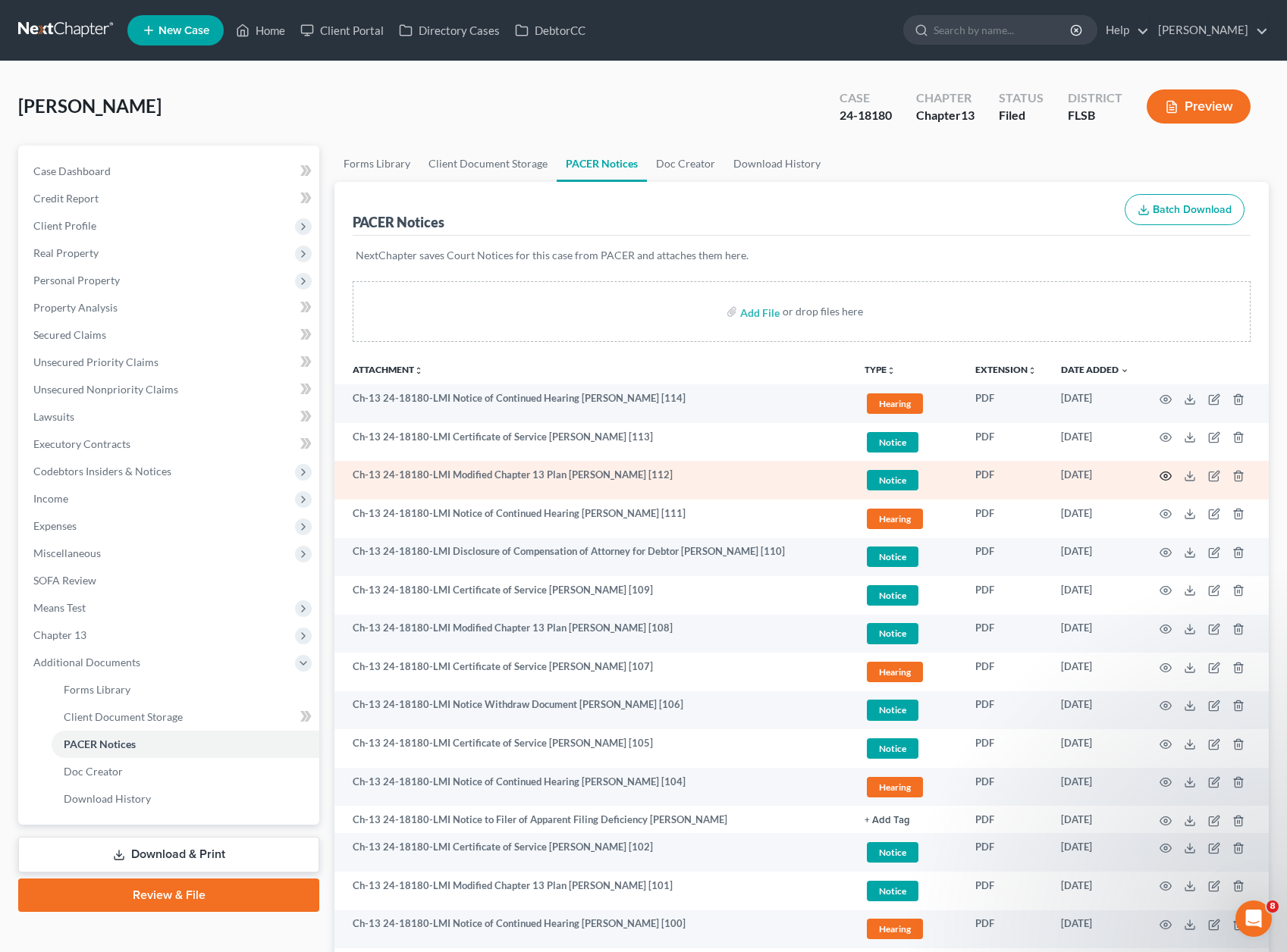
click at [1163, 477] on icon "button" at bounding box center [1166, 476] width 12 height 12
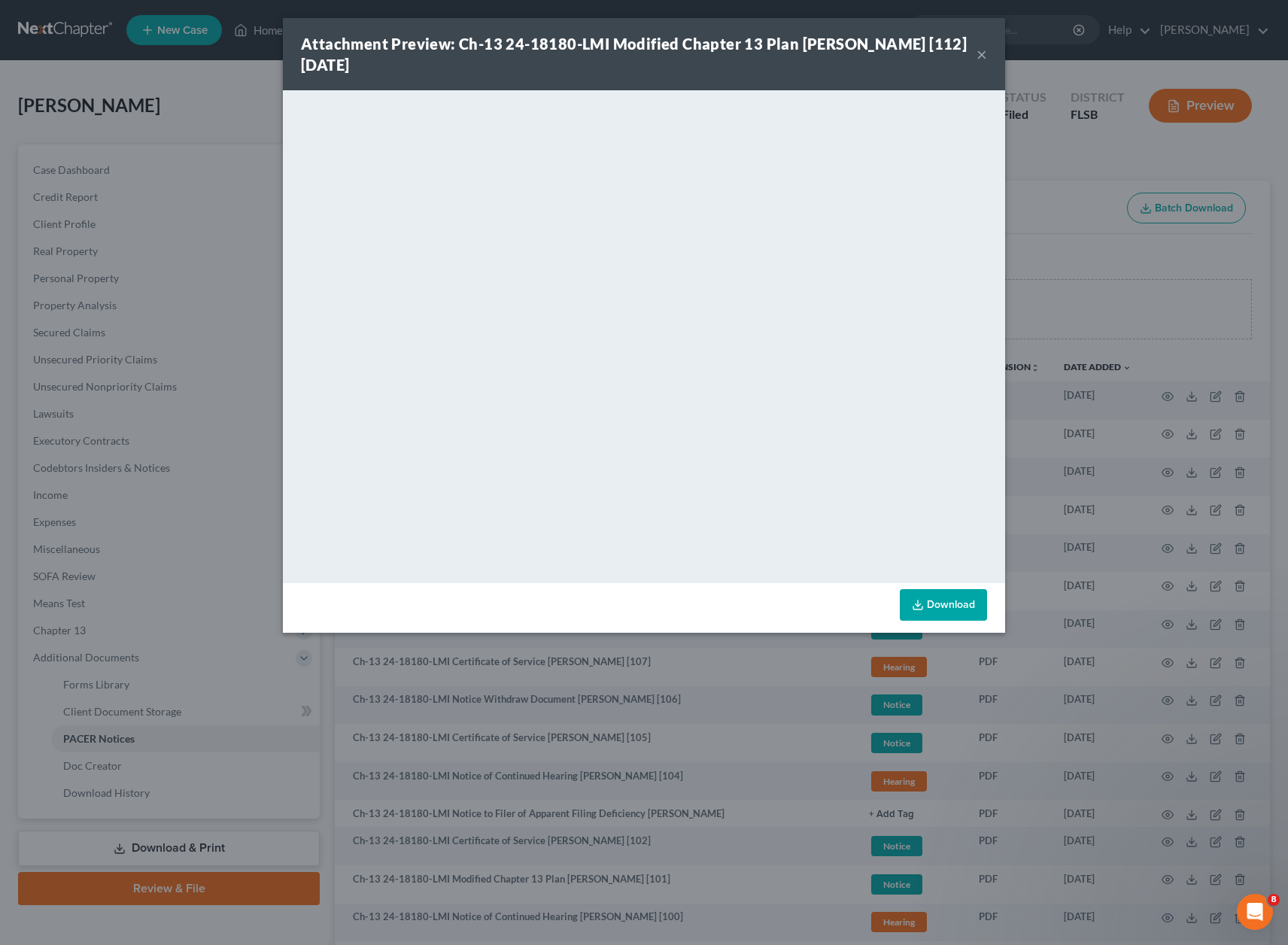
click at [1035, 82] on div "Attachment Preview: Ch-13 24-18180-LMI Modified Chapter 13 Plan [PERSON_NAME] […" at bounding box center [644, 472] width 1288 height 945
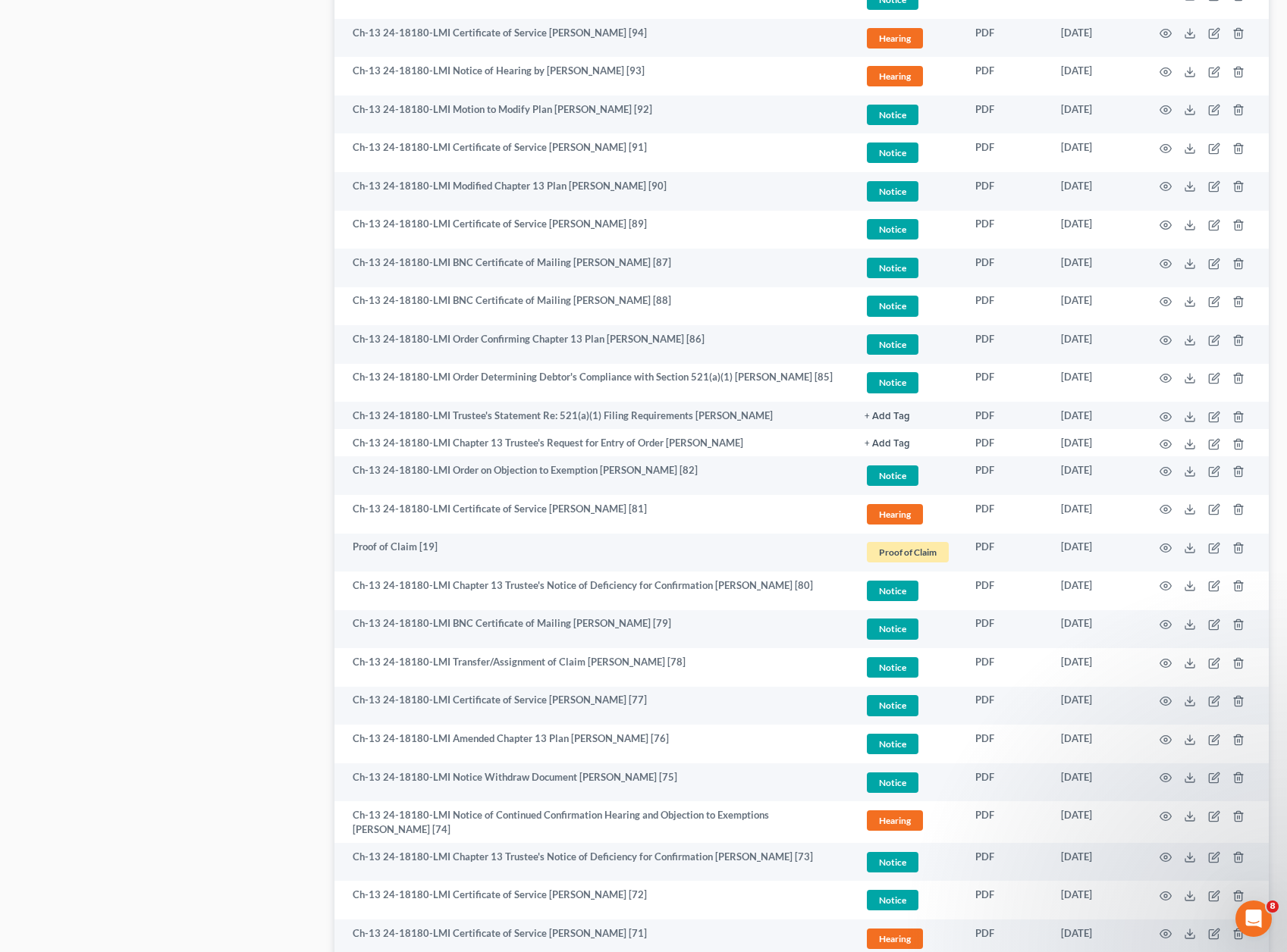
scroll to position [1148, 0]
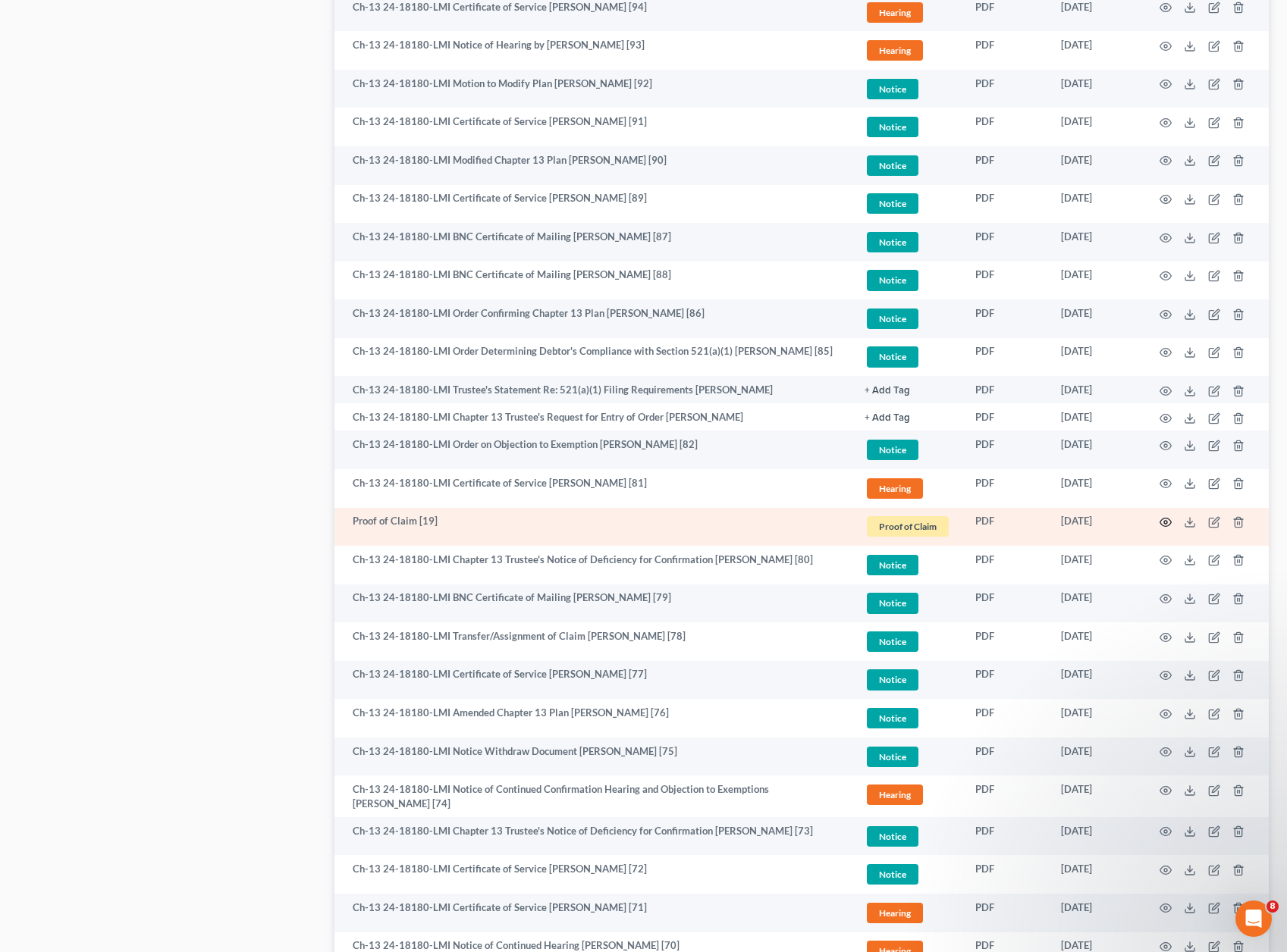
click at [1165, 518] on icon "button" at bounding box center [1166, 522] width 12 height 8
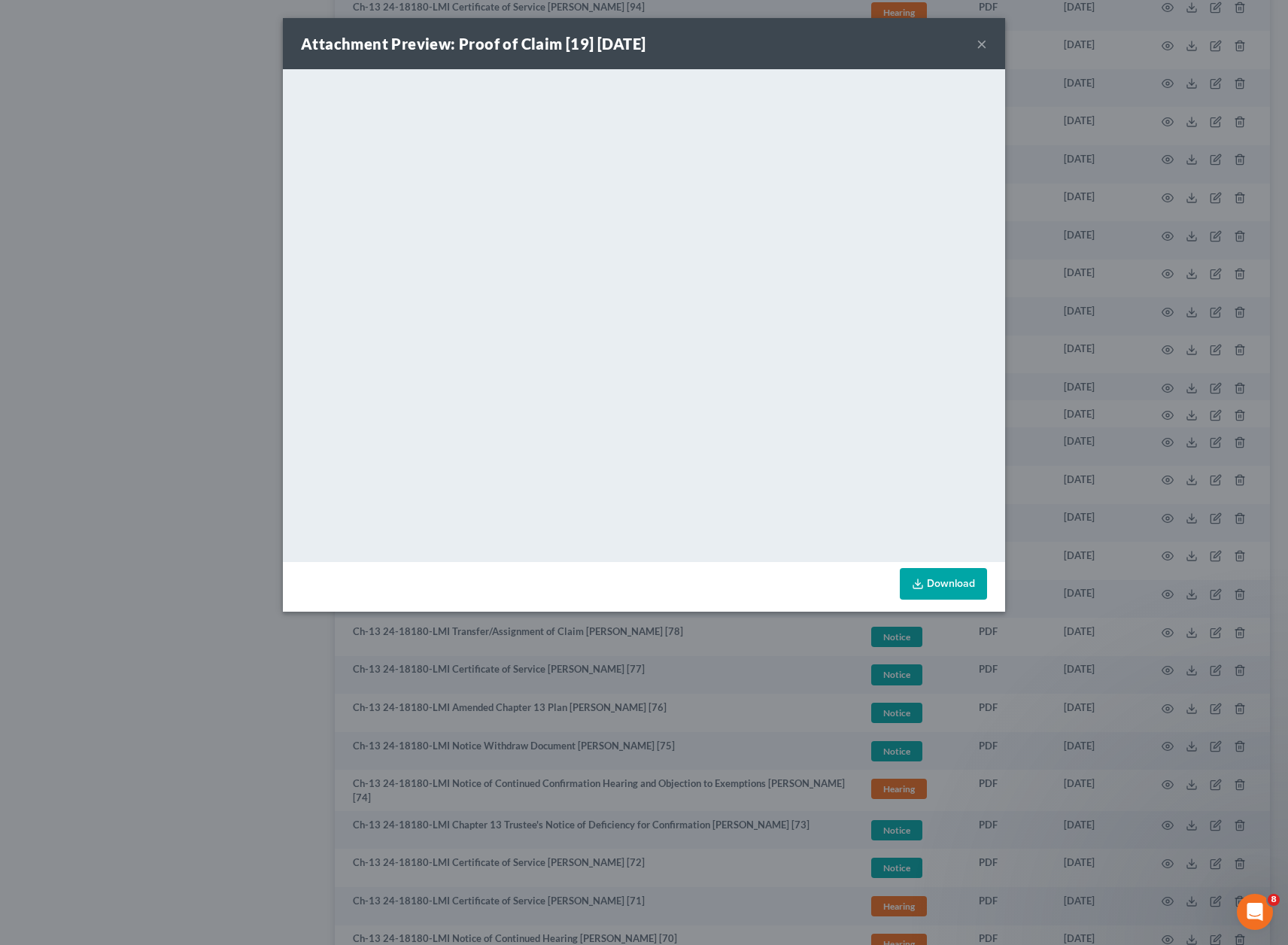
click at [191, 388] on div "Attachment Preview: Proof of Claim [19] [DATE] × <object ng-attr-data='[URL][DO…" at bounding box center [644, 472] width 1288 height 945
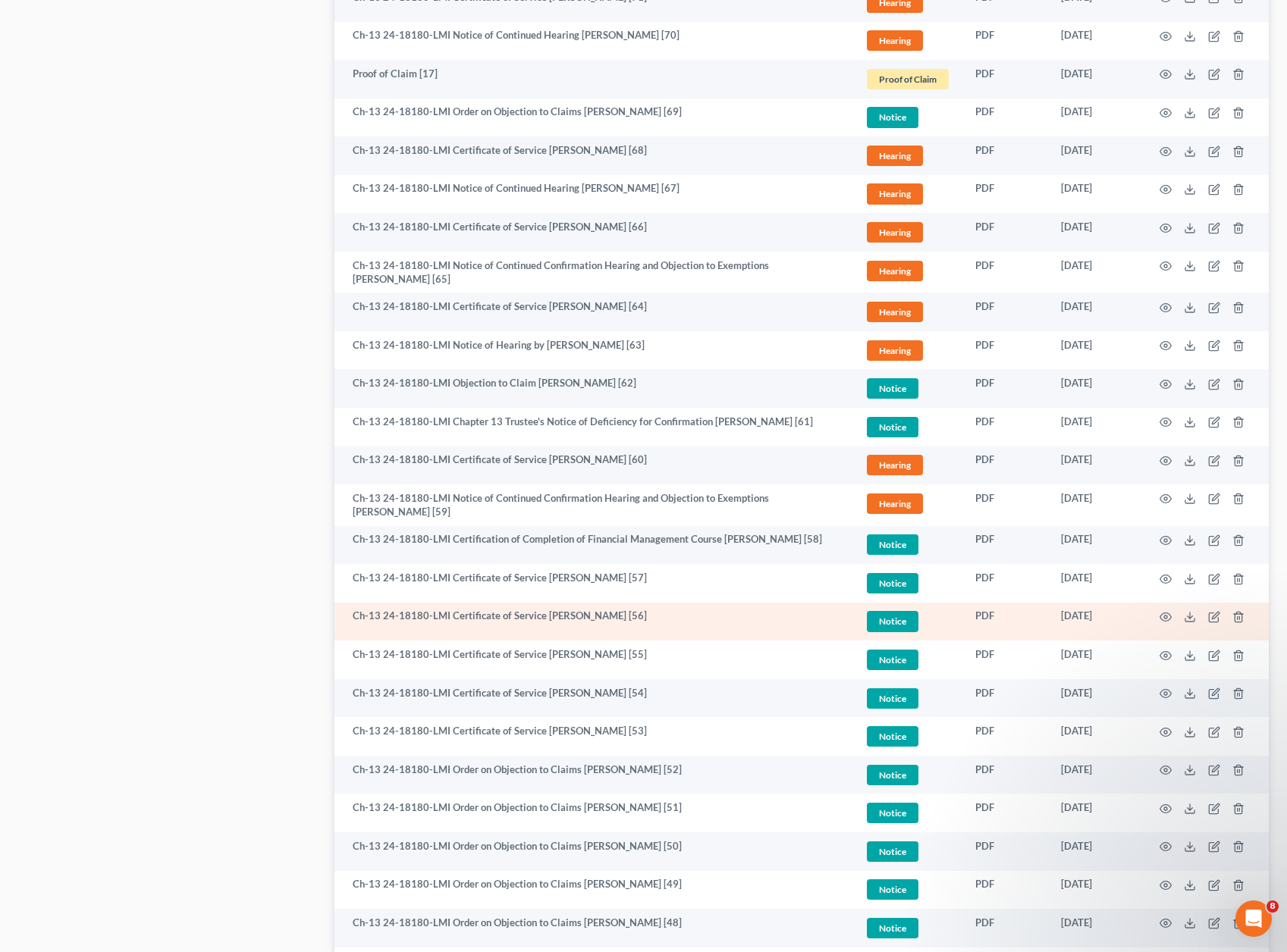
scroll to position [2161, 0]
